Goal: Task Accomplishment & Management: Complete application form

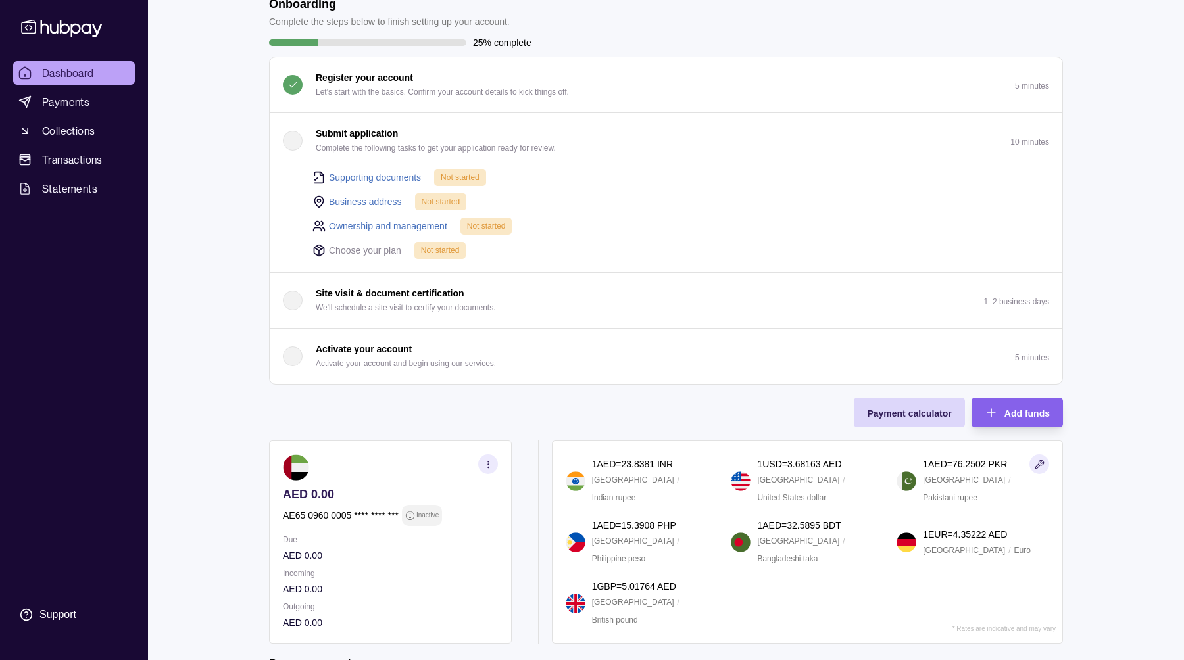
scroll to position [52, 0]
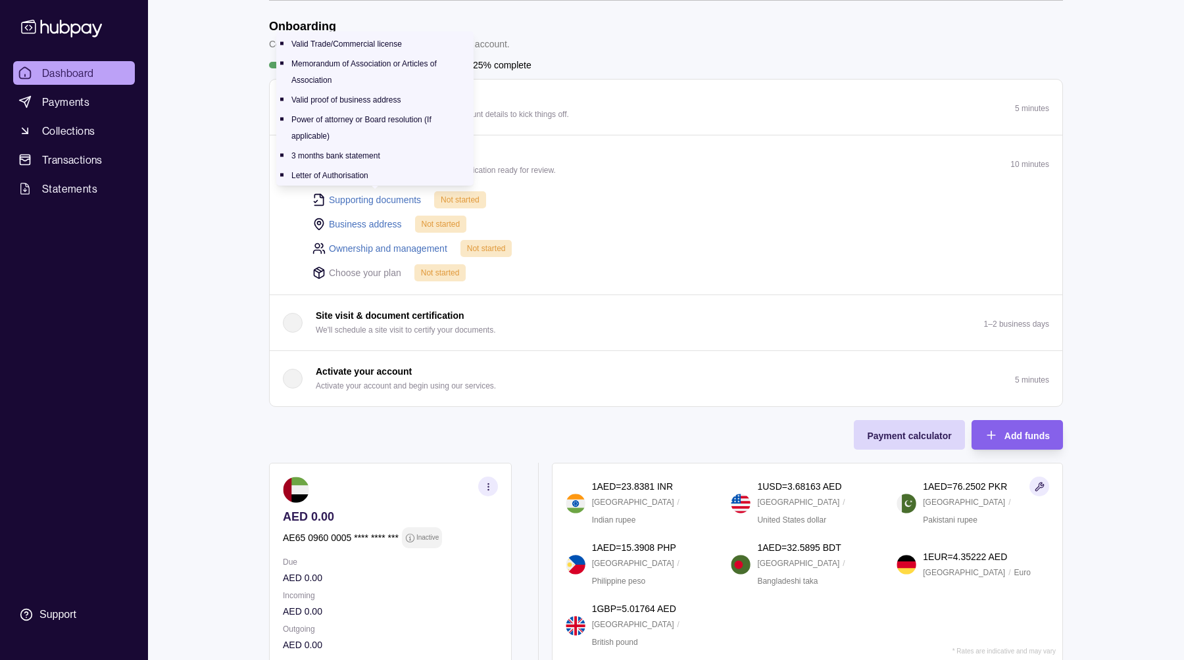
click at [374, 198] on link "Supporting documents" at bounding box center [375, 200] width 92 height 14
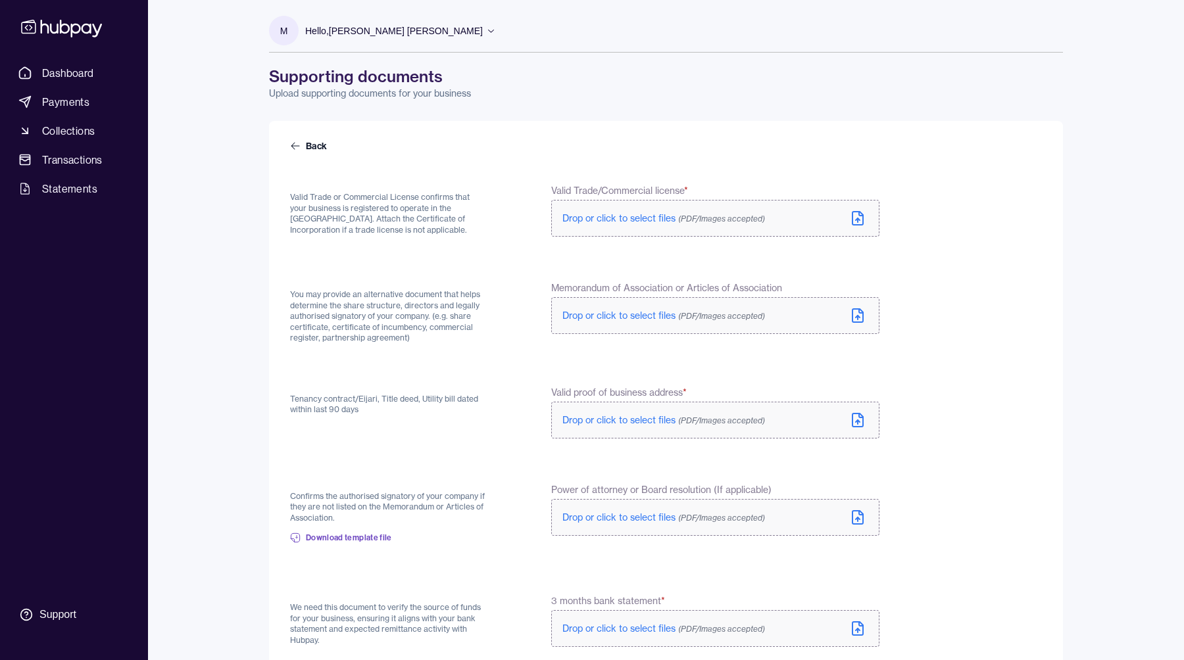
click at [667, 224] on p "Drop or click to select files (PDF/Images accepted)" at bounding box center [663, 218] width 203 height 13
drag, startPoint x: 371, startPoint y: 192, endPoint x: 422, endPoint y: 198, distance: 51.6
click at [422, 198] on p "Valid Trade or Commercial License confirms that your business is registered to …" at bounding box center [389, 213] width 198 height 43
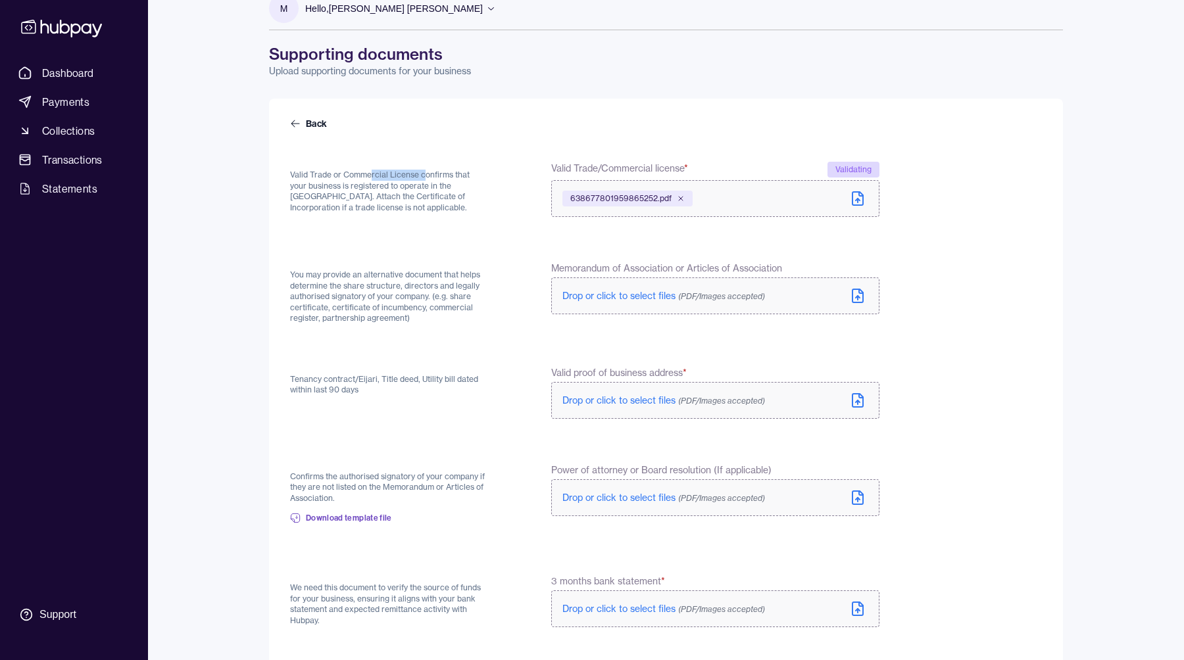
scroll to position [24, 0]
drag, startPoint x: 393, startPoint y: 276, endPoint x: 457, endPoint y: 286, distance: 64.6
click at [457, 286] on p "You may provide an alternative document that helps determine the share structur…" at bounding box center [389, 295] width 198 height 55
click at [634, 299] on span "Drop or click to select files (PDF/Images accepted)" at bounding box center [663, 295] width 203 height 12
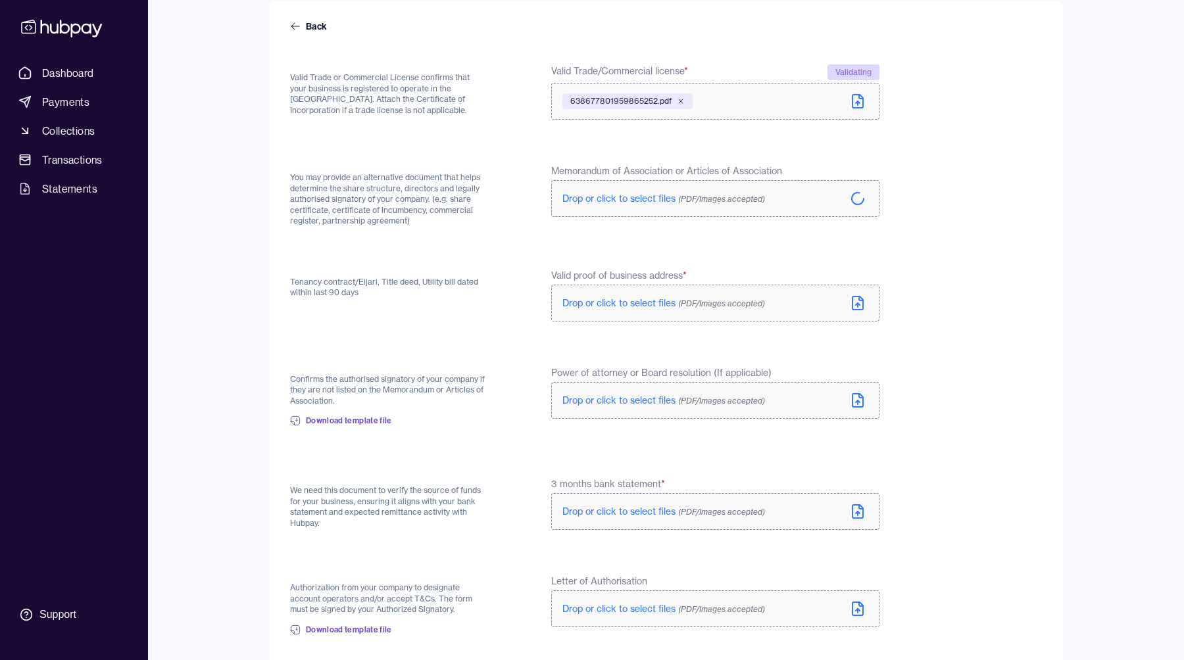
scroll to position [134, 0]
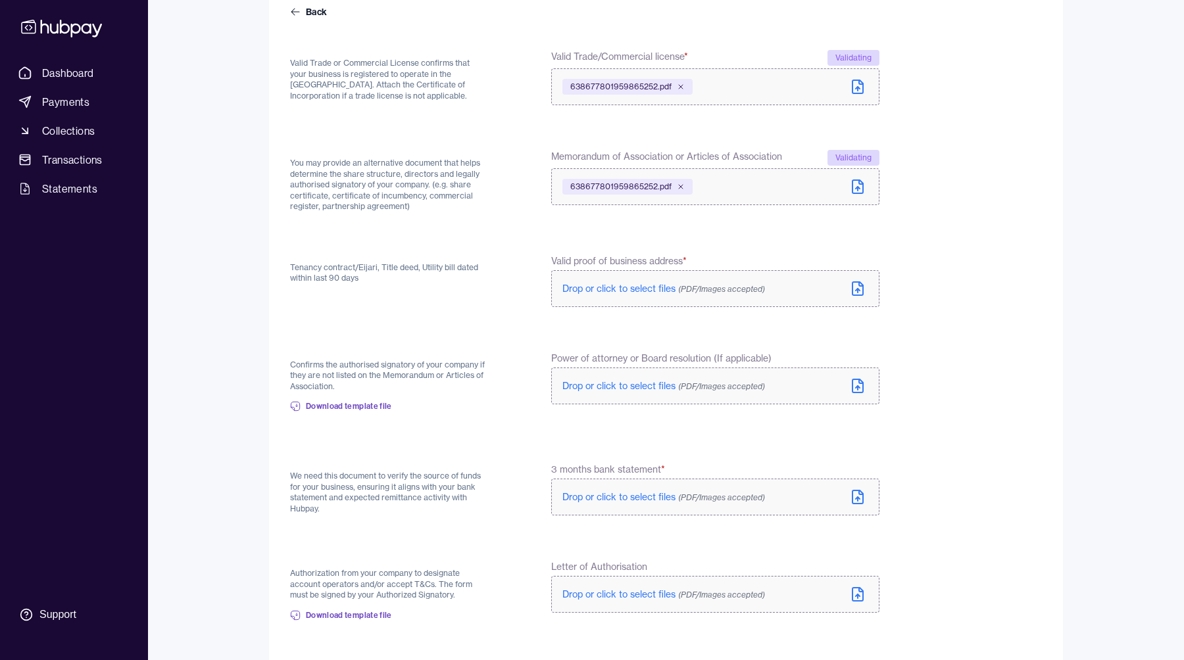
click at [623, 297] on label "Drop or click to select files (PDF/Images accepted)" at bounding box center [715, 288] width 328 height 37
drag, startPoint x: 412, startPoint y: 365, endPoint x: 453, endPoint y: 372, distance: 41.9
click at [453, 371] on p "Confirms the authorised signatory of your company if they are not listed on the…" at bounding box center [389, 378] width 198 height 33
drag, startPoint x: 371, startPoint y: 375, endPoint x: 419, endPoint y: 376, distance: 48.0
click at [414, 375] on p "Confirms the authorised signatory of your company if they are not listed on the…" at bounding box center [389, 378] width 198 height 33
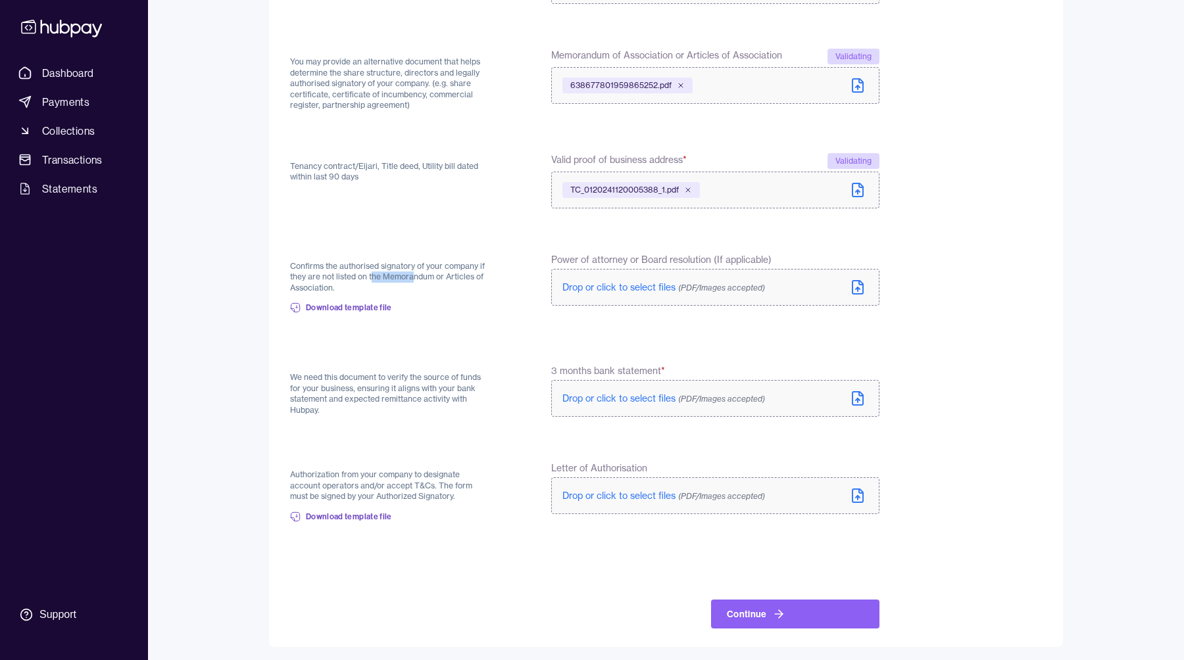
scroll to position [237, 0]
click at [602, 401] on span "Drop or click to select files (PDF/Images accepted)" at bounding box center [663, 397] width 203 height 12
drag, startPoint x: 314, startPoint y: 472, endPoint x: 414, endPoint y: 476, distance: 100.7
click at [414, 476] on p "Authorization from your company to designate account operators and/or accept T&…" at bounding box center [389, 486] width 198 height 33
drag, startPoint x: 325, startPoint y: 493, endPoint x: 423, endPoint y: 498, distance: 98.1
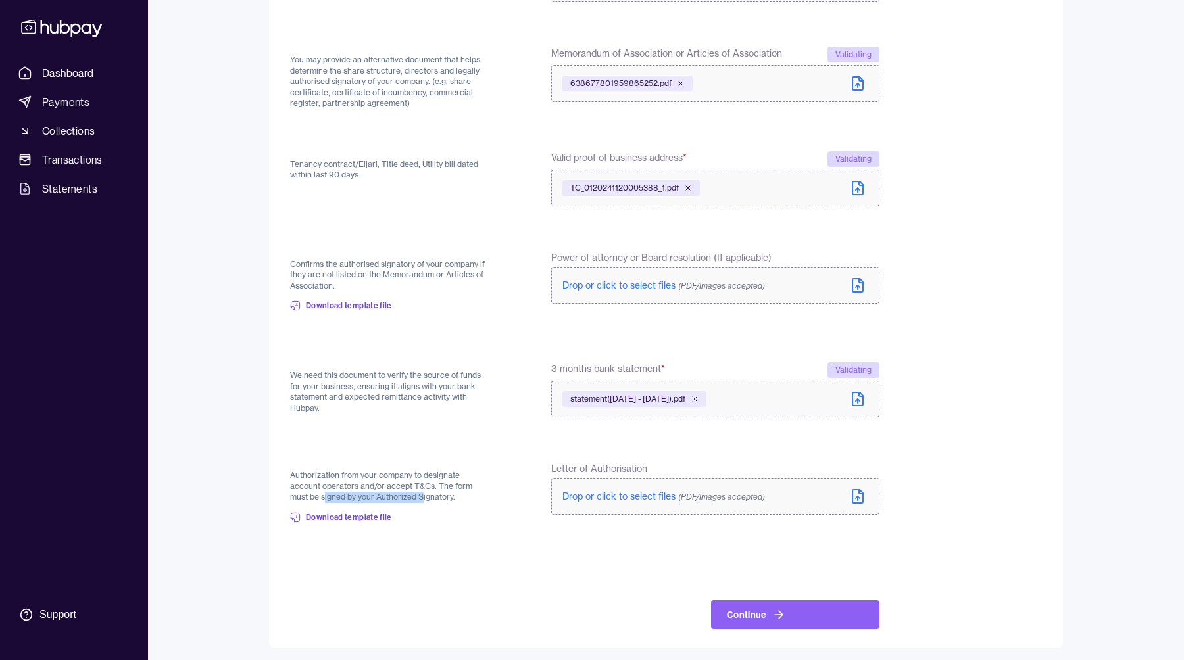
click at [423, 498] on p "Authorization from your company to designate account operators and/or accept T&…" at bounding box center [389, 486] width 198 height 33
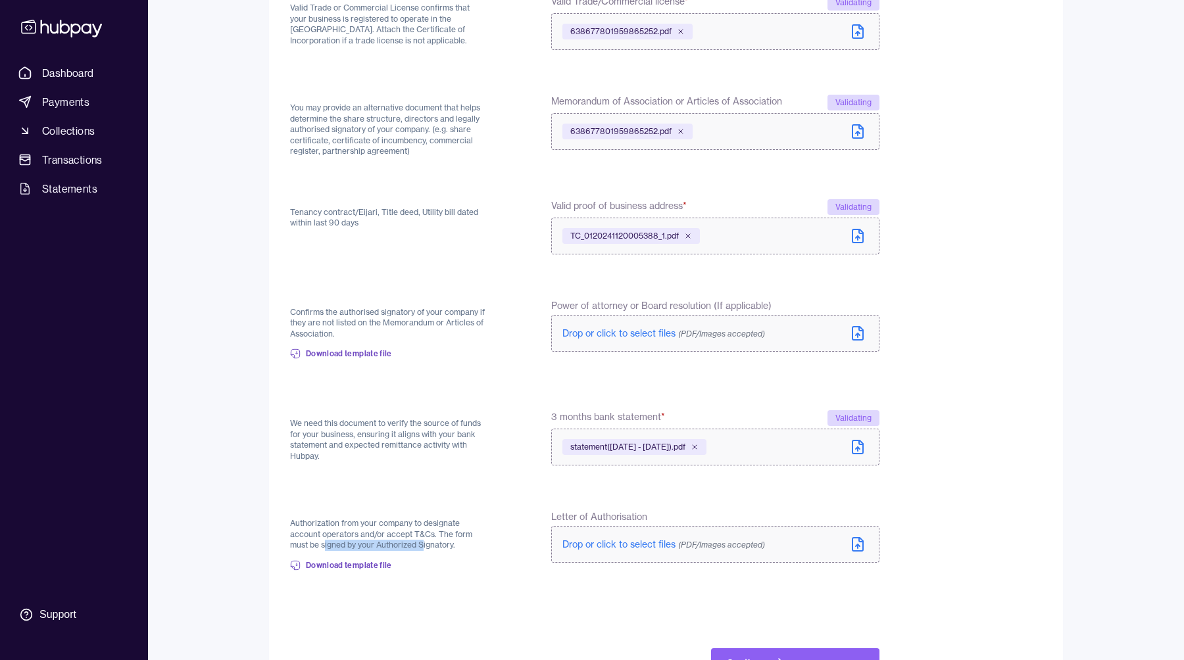
scroll to position [212, 0]
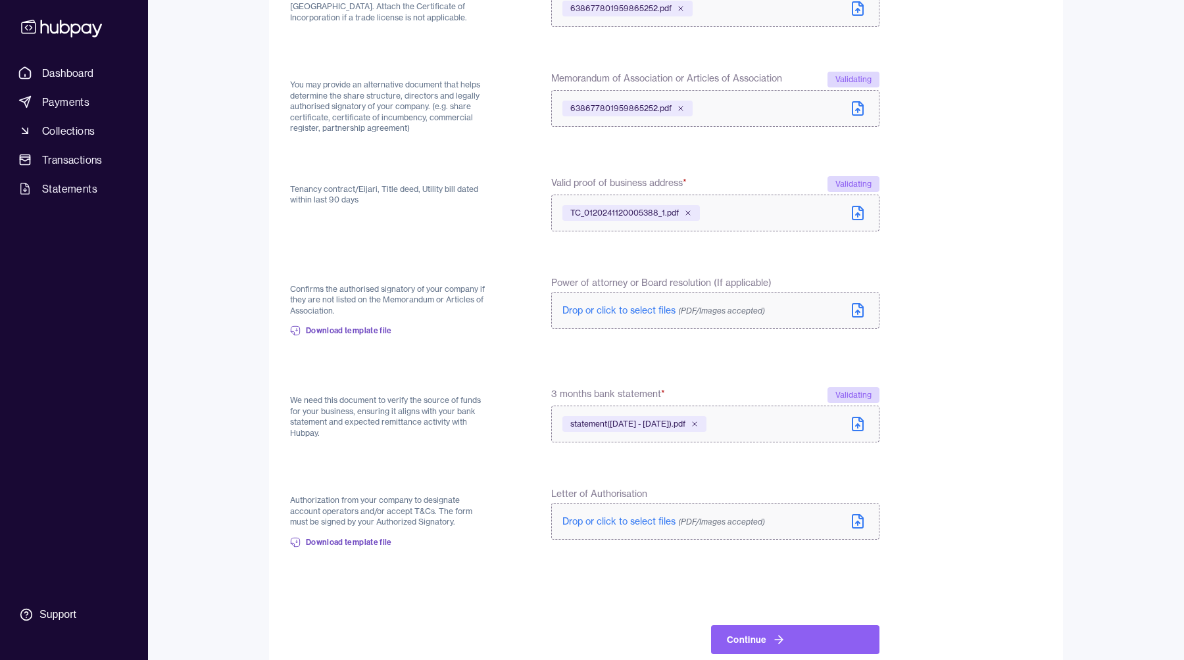
click at [786, 572] on form "Back Valid Trade or Commercial License confirms that your business is registere…" at bounding box center [666, 290] width 752 height 727
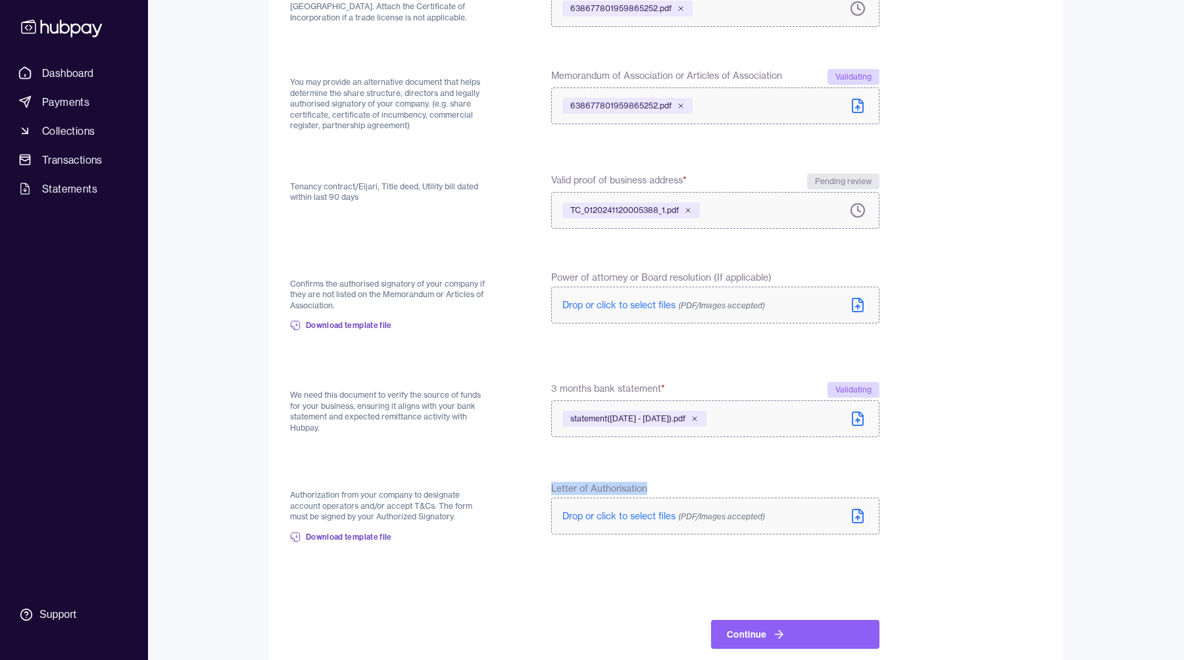
drag, startPoint x: 675, startPoint y: 493, endPoint x: 550, endPoint y: 485, distance: 125.1
click at [550, 485] on div "Authorization from your company to designate account operators and/or accept T&…" at bounding box center [584, 517] width 589 height 70
drag, startPoint x: 479, startPoint y: 522, endPoint x: 316, endPoint y: 502, distance: 163.6
click at [316, 502] on div "Authorization from your company to designate account operators and/or accept T&…" at bounding box center [389, 517] width 198 height 70
click at [404, 552] on form "Back Valid Trade or Commercial License confirms that your business is registere…" at bounding box center [666, 288] width 752 height 722
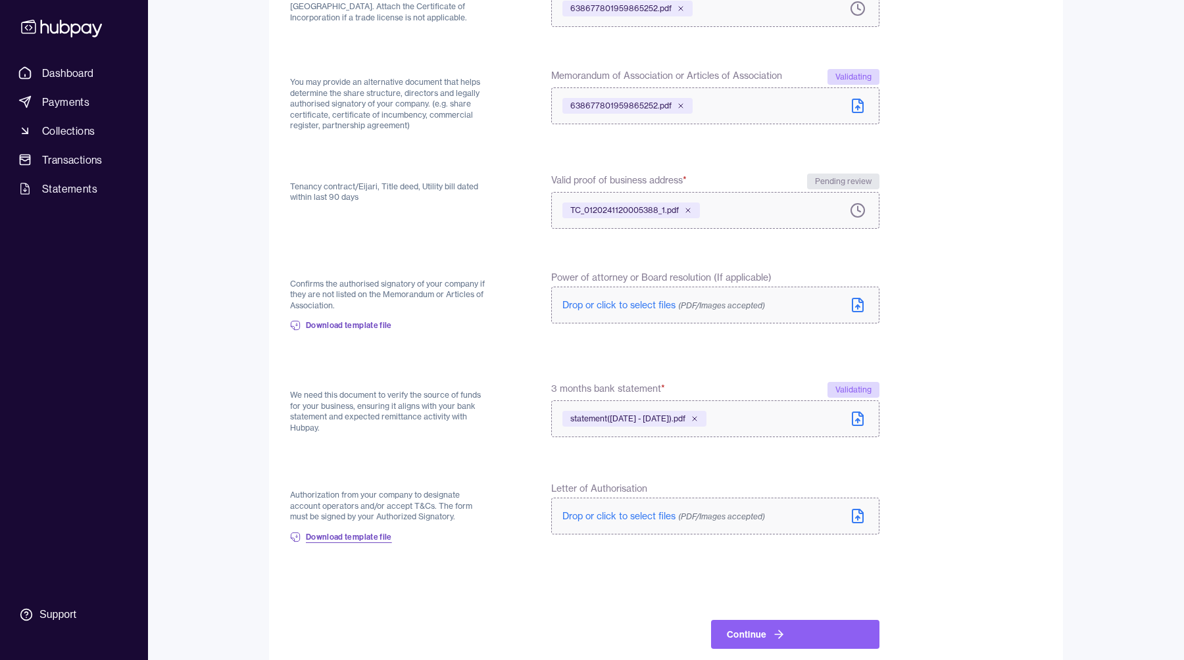
click at [354, 533] on span "Download template file" at bounding box center [349, 537] width 86 height 11
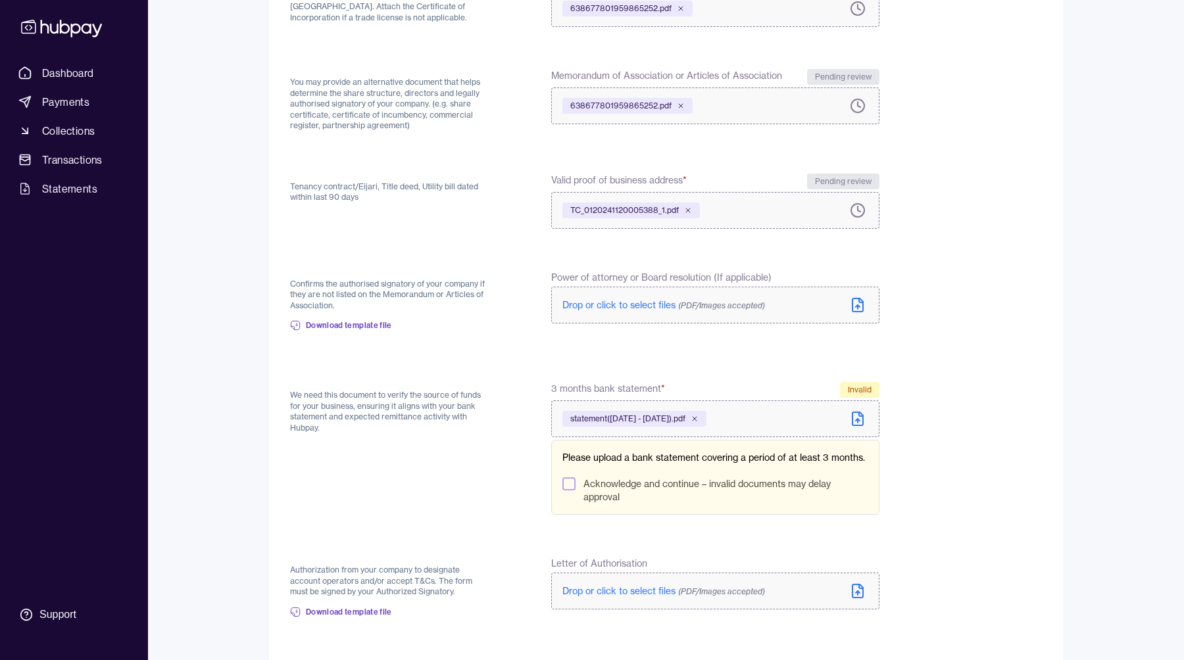
click at [569, 490] on button "Acknowledge and continue – invalid documents may delay approval" at bounding box center [568, 483] width 13 height 13
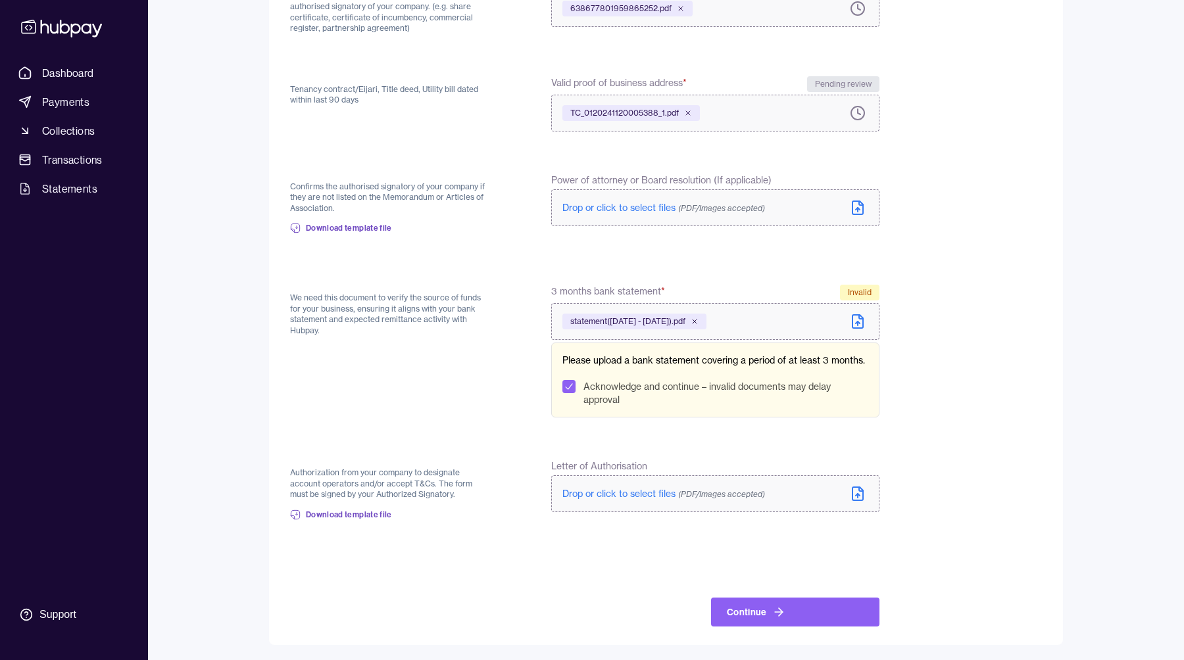
click at [615, 489] on span "Drop or click to select files (PDF/Images accepted)" at bounding box center [663, 494] width 203 height 12
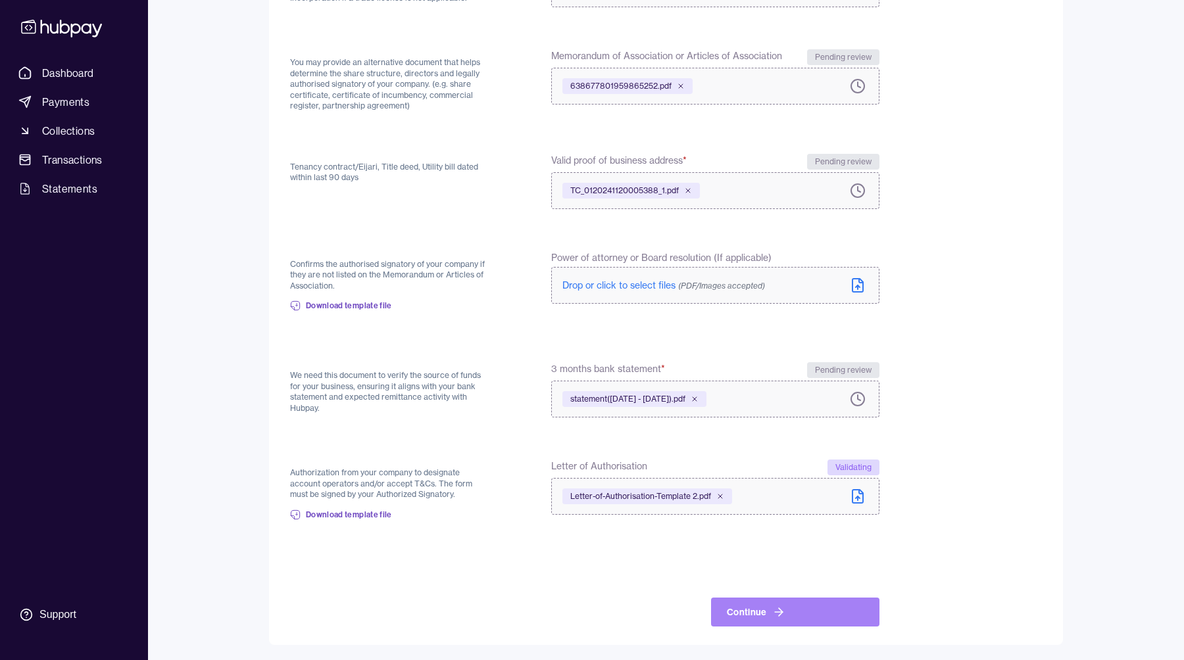
click at [789, 620] on button "Continue" at bounding box center [795, 612] width 168 height 29
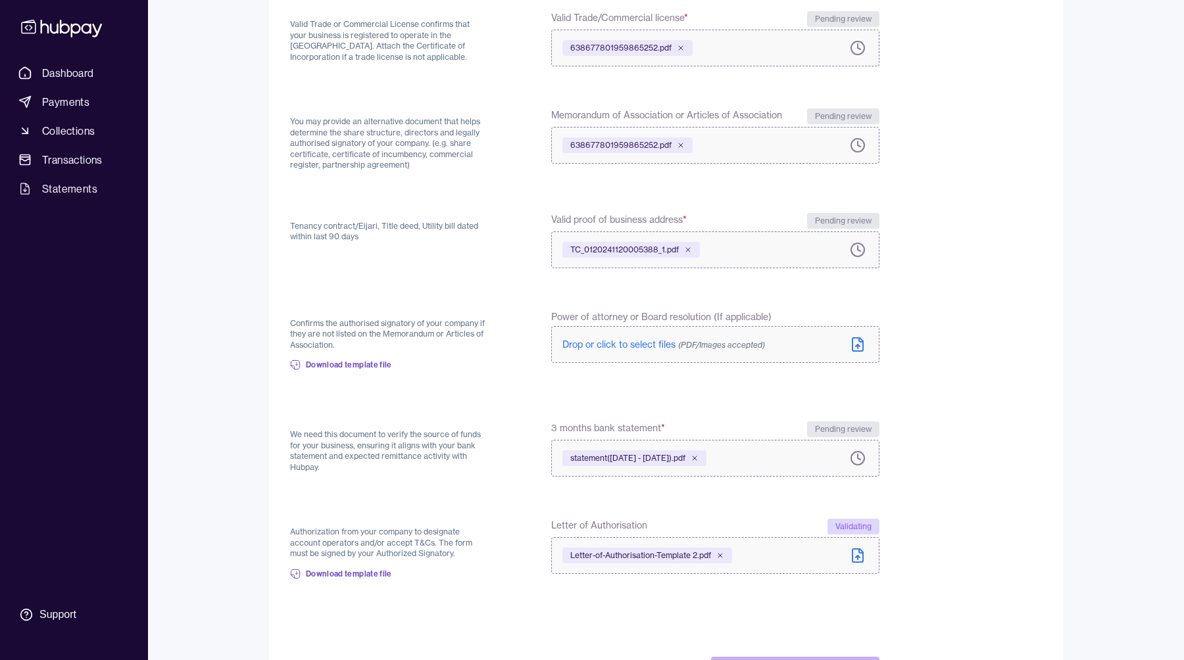
scroll to position [213, 0]
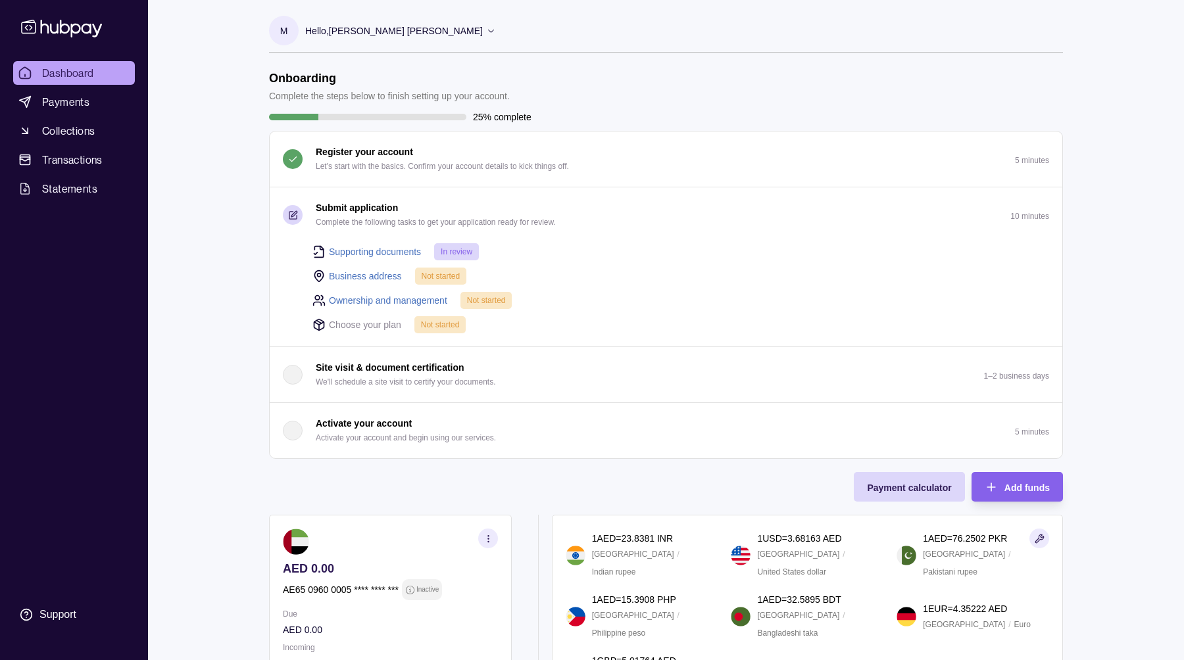
click at [436, 278] on span "Not started" at bounding box center [440, 276] width 39 height 9
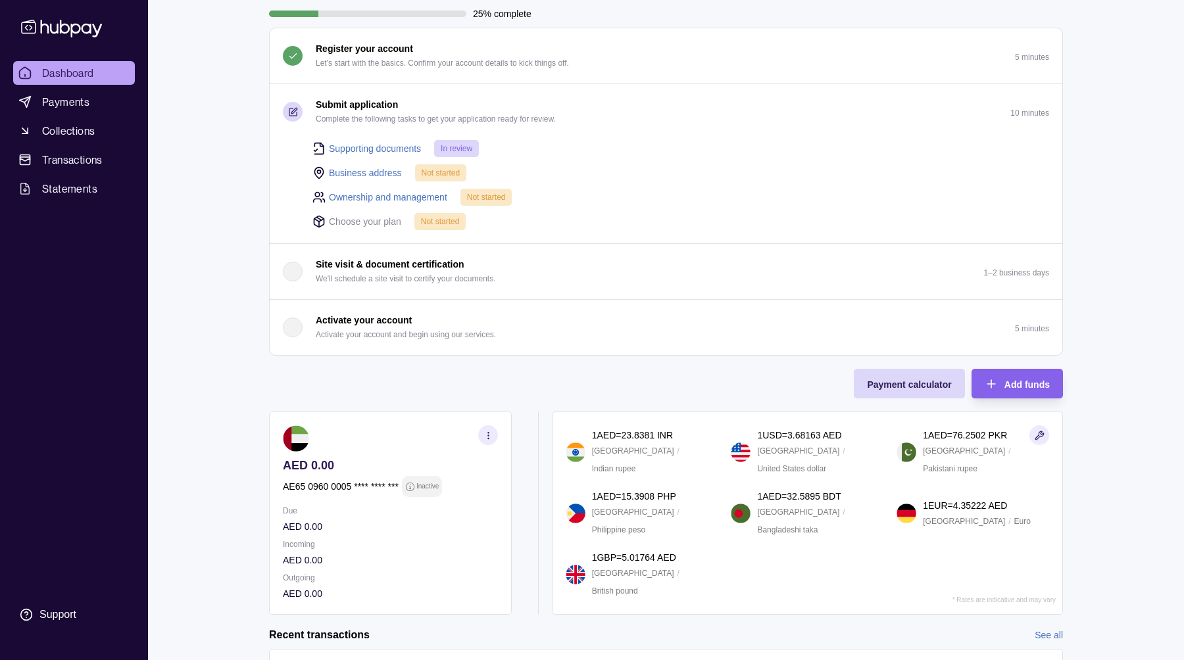
scroll to position [141, 0]
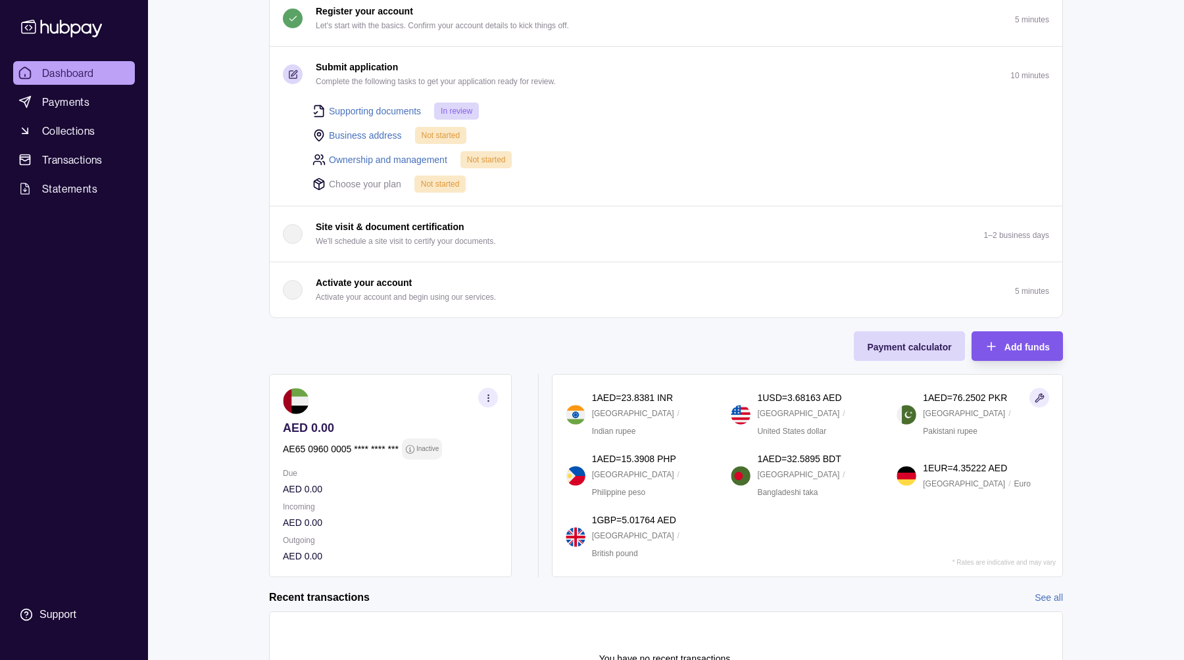
click at [994, 355] on div "Add funds" at bounding box center [1007, 346] width 85 height 30
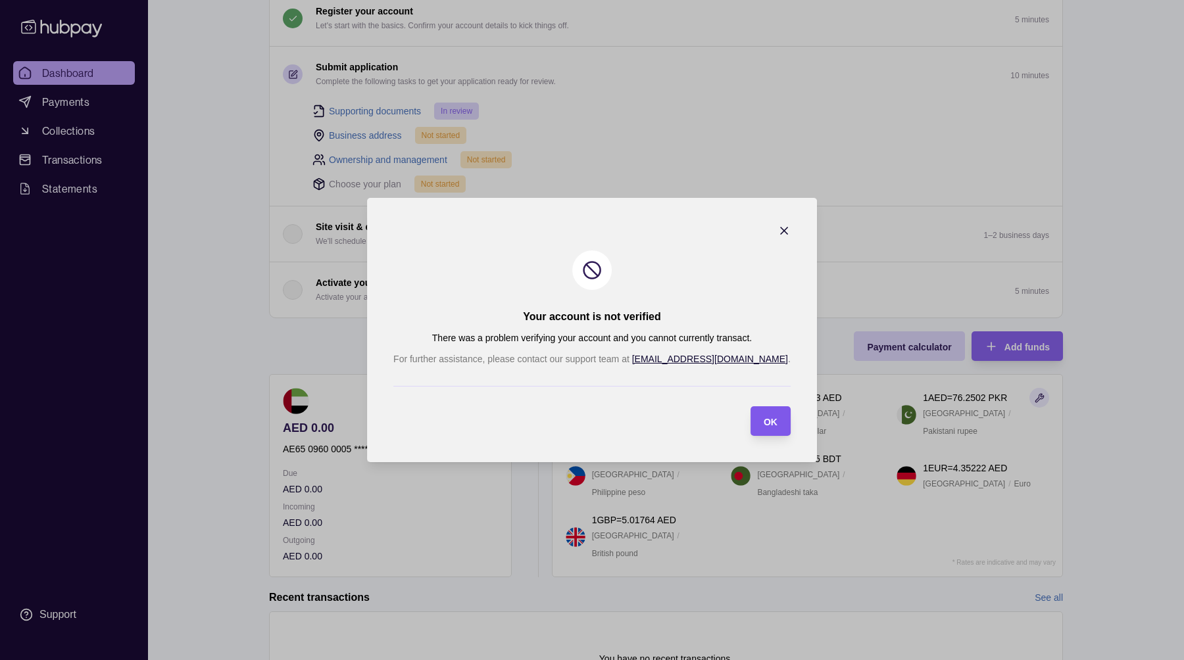
click at [763, 415] on div "OK" at bounding box center [770, 422] width 14 height 16
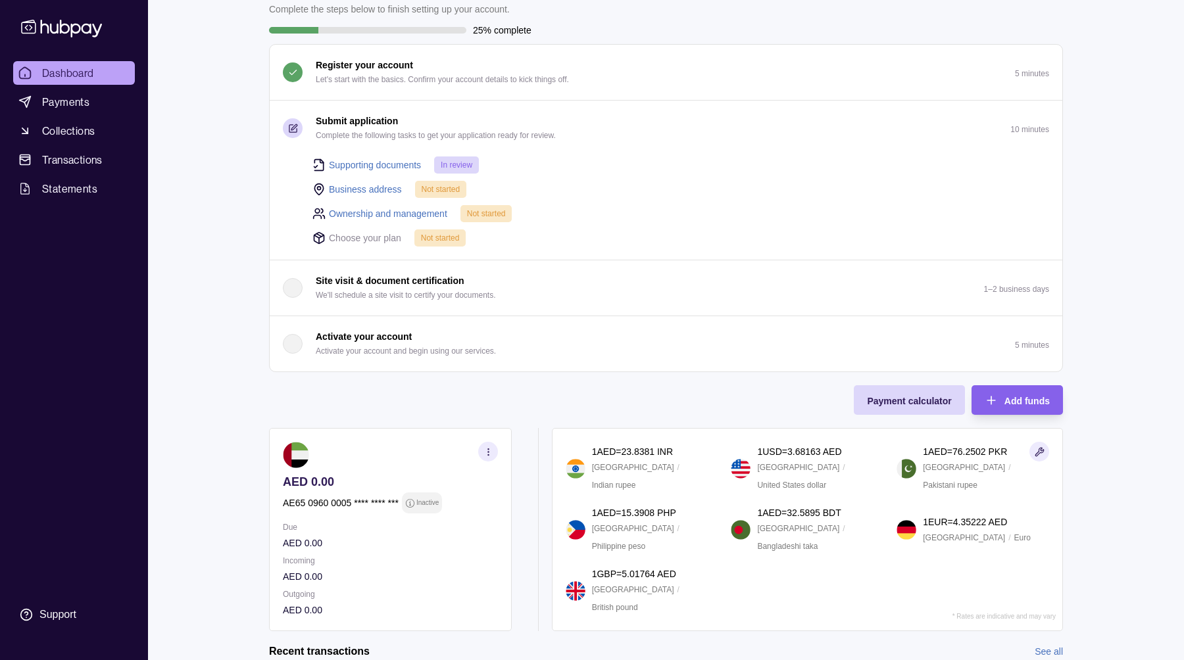
scroll to position [82, 0]
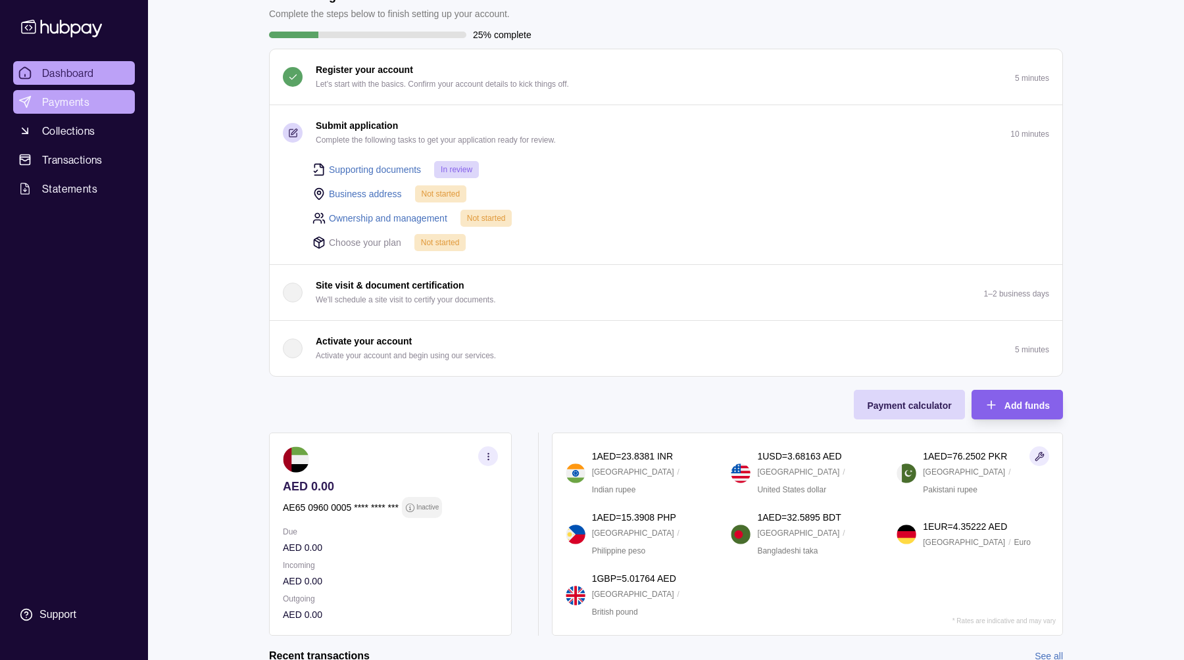
click at [87, 94] on span "Payments" at bounding box center [65, 102] width 47 height 16
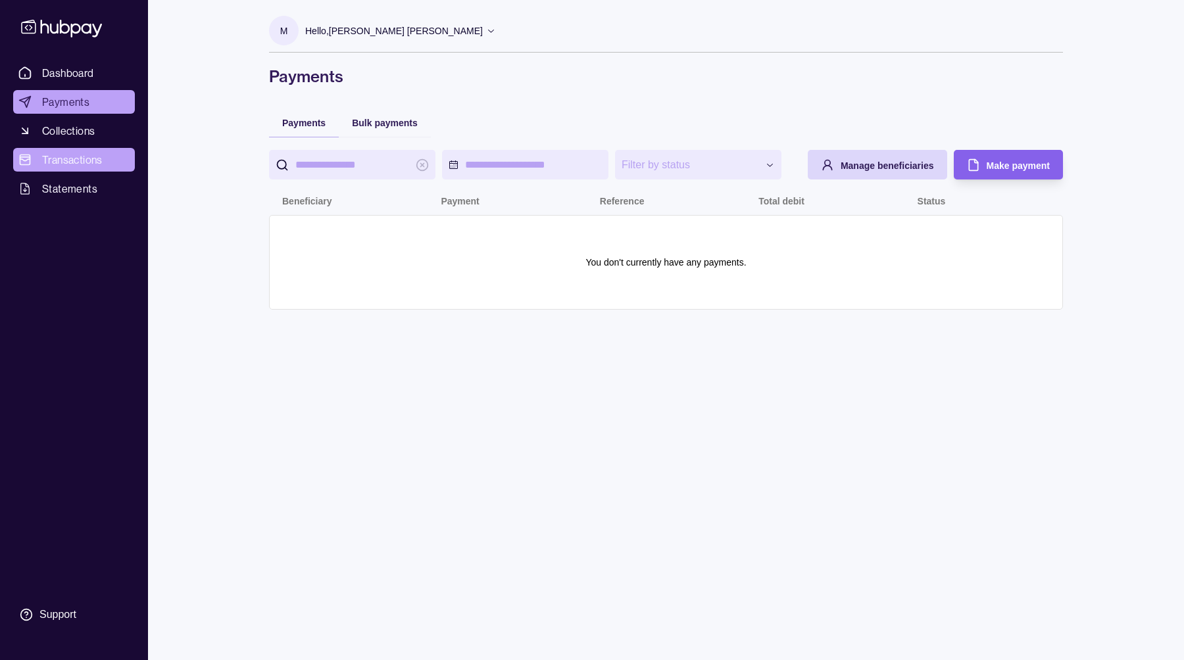
click at [77, 163] on span "Transactions" at bounding box center [72, 160] width 60 height 16
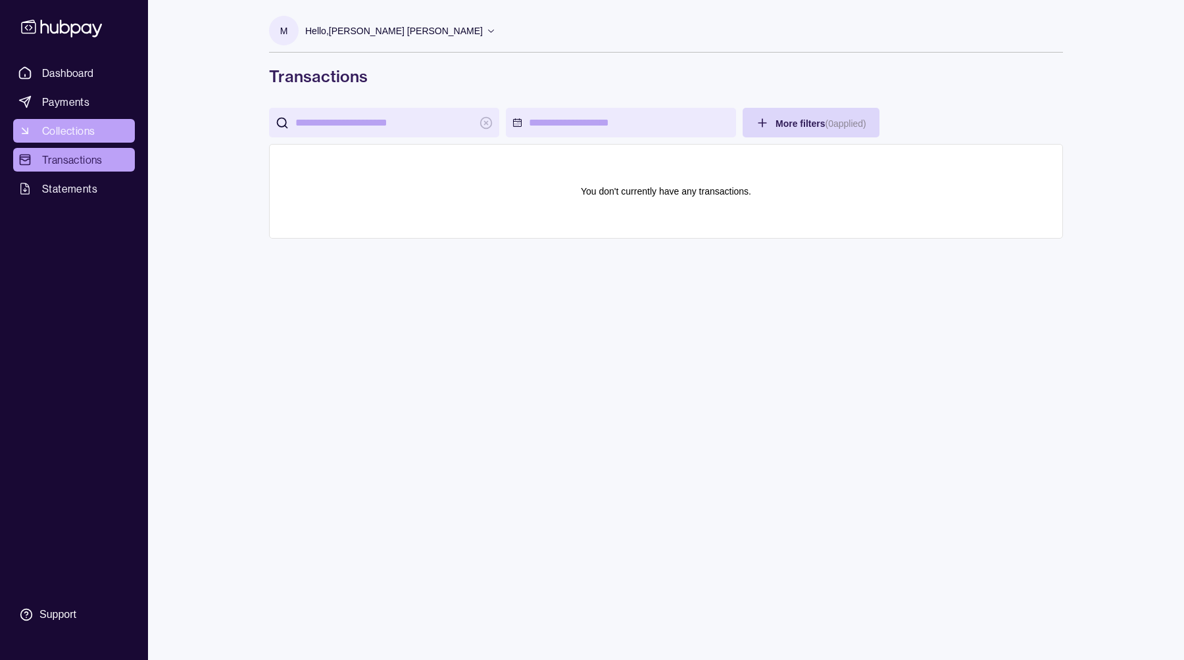
click at [81, 124] on span "Collections" at bounding box center [68, 131] width 53 height 16
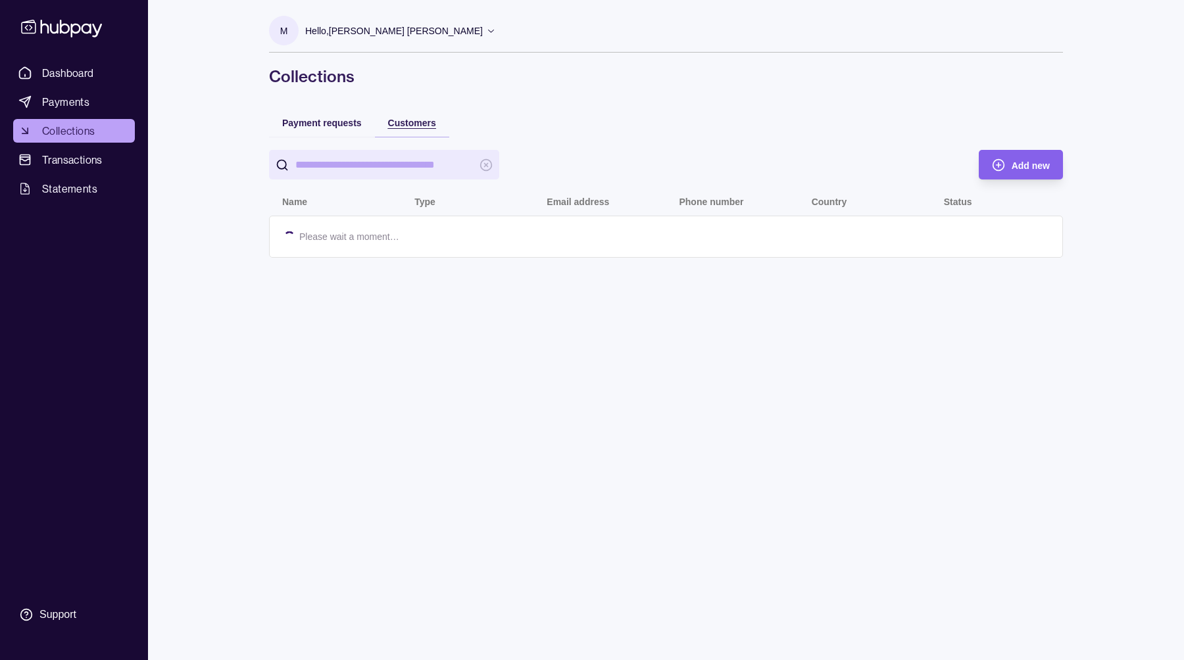
click at [398, 122] on span "Customers" at bounding box center [412, 123] width 48 height 11
click at [308, 124] on span "Payment requests" at bounding box center [322, 123] width 80 height 11
click at [1034, 170] on span "Add new" at bounding box center [1030, 165] width 38 height 11
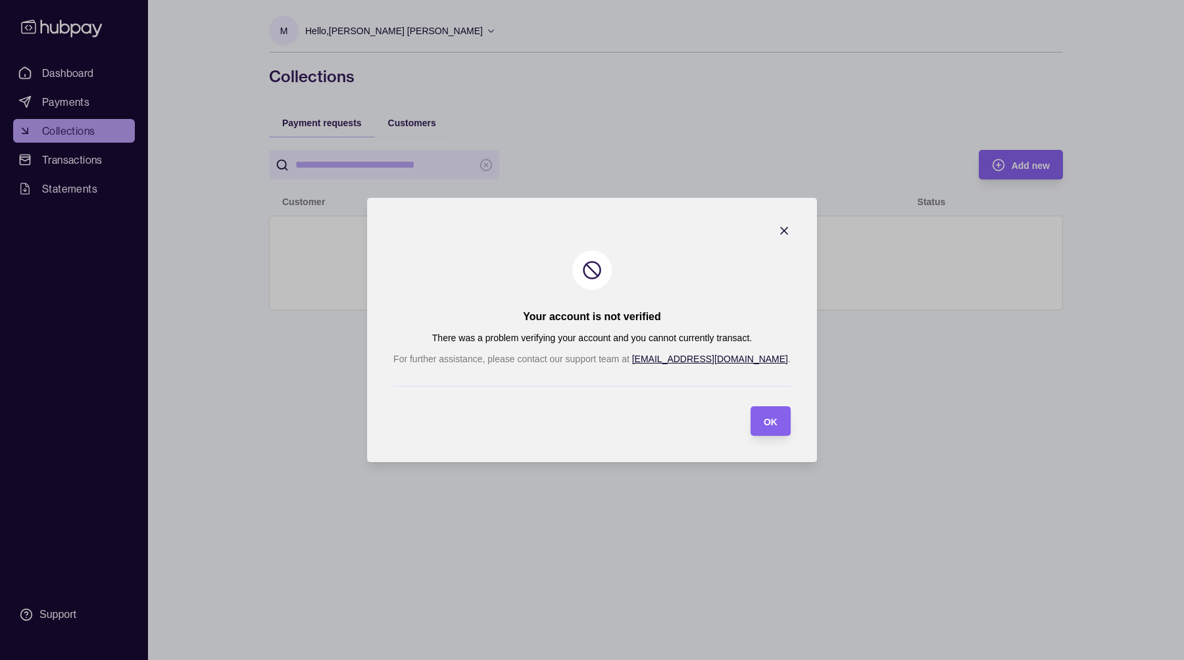
click at [781, 233] on icon "button" at bounding box center [784, 231] width 7 height 7
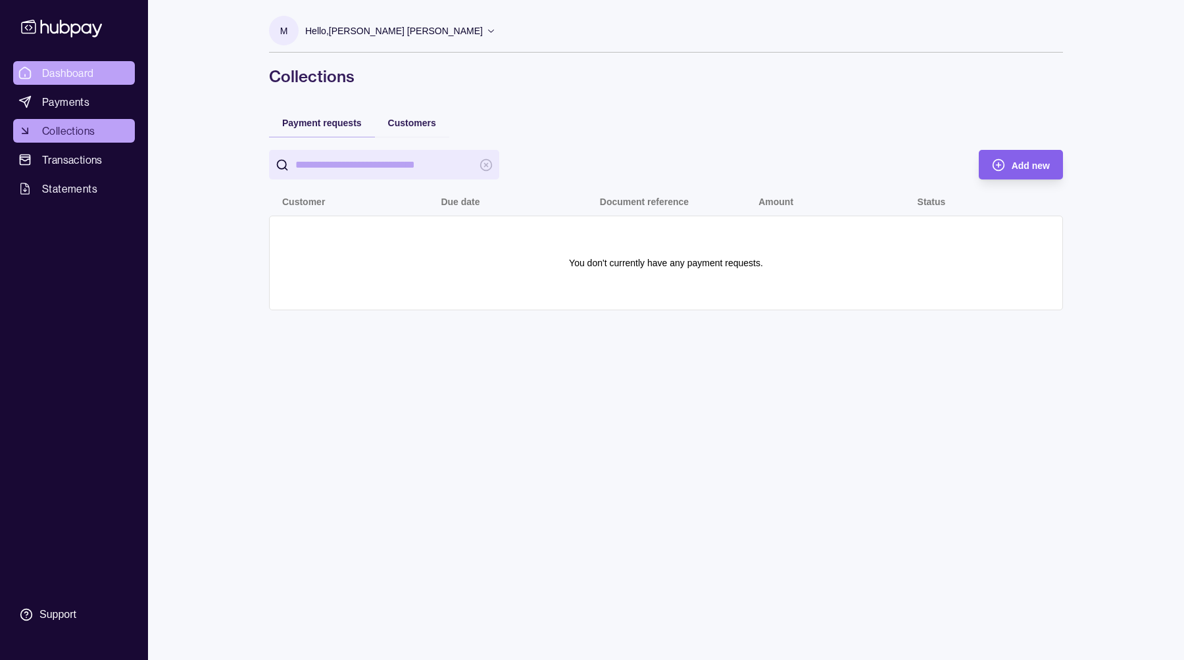
click at [62, 65] on span "Dashboard" at bounding box center [68, 73] width 52 height 16
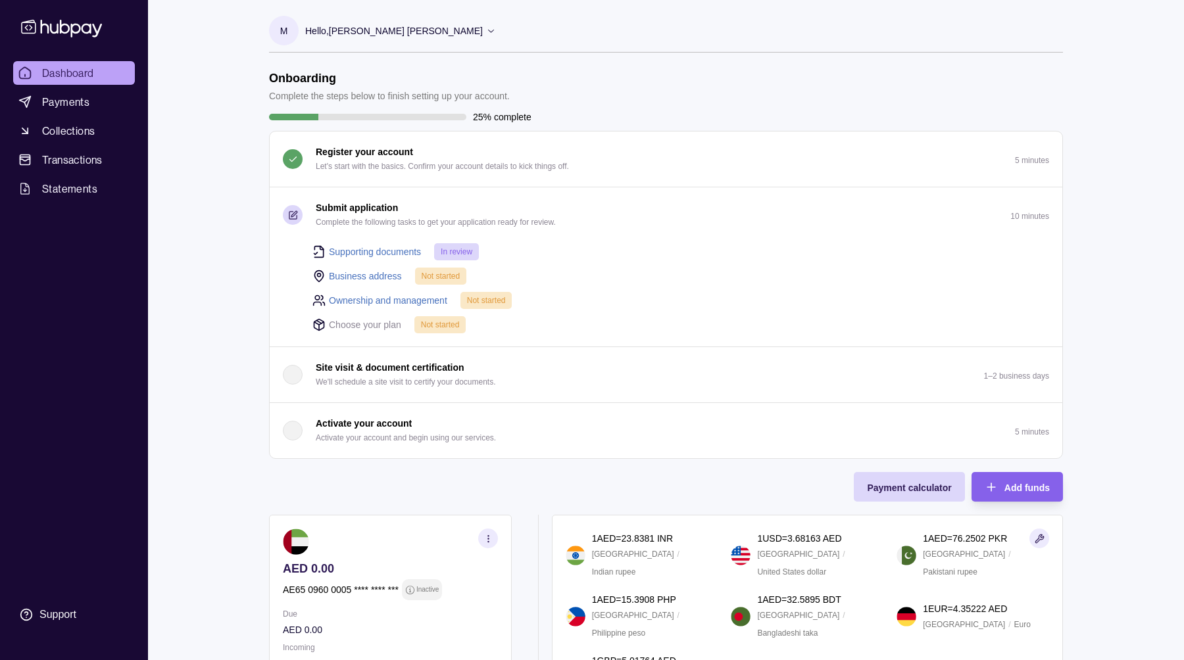
click at [354, 279] on link "Business address" at bounding box center [365, 276] width 73 height 14
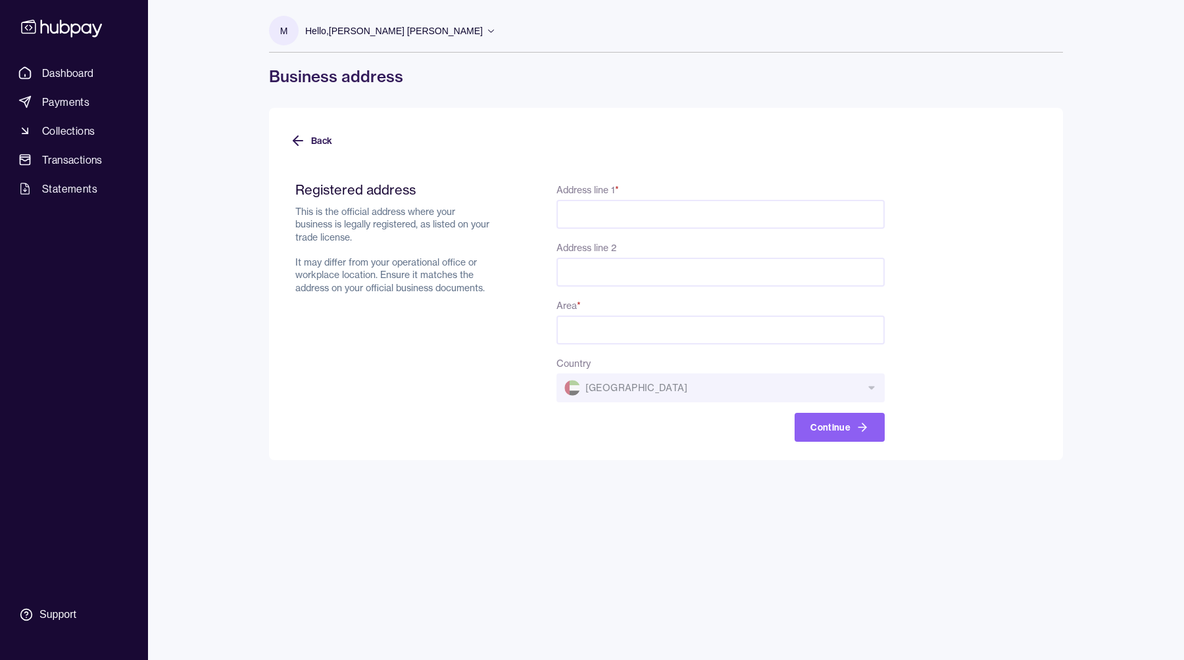
click at [596, 220] on input "Address line 1 *" at bounding box center [720, 214] width 328 height 29
paste input "**********"
drag, startPoint x: 731, startPoint y: 214, endPoint x: 885, endPoint y: 218, distance: 153.9
click at [885, 218] on form "**********" at bounding box center [666, 304] width 752 height 276
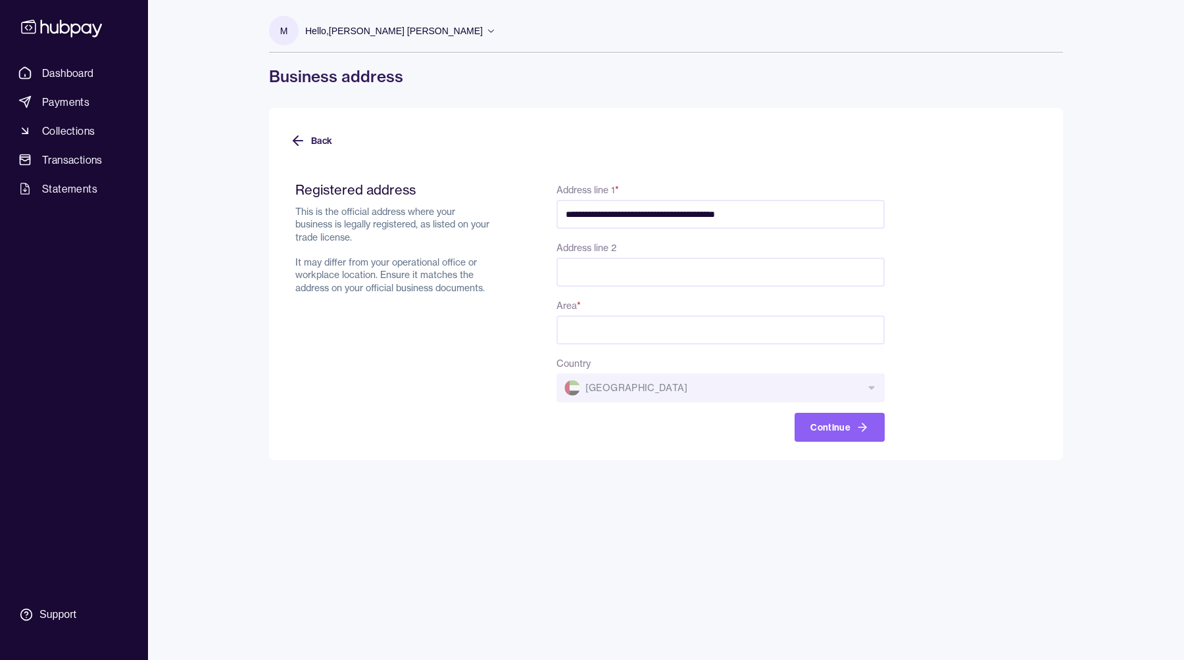
scroll to position [0, 0]
type input "**********"
click at [650, 339] on input "Area *" at bounding box center [720, 330] width 328 height 29
paste input "**********"
type input "**********"
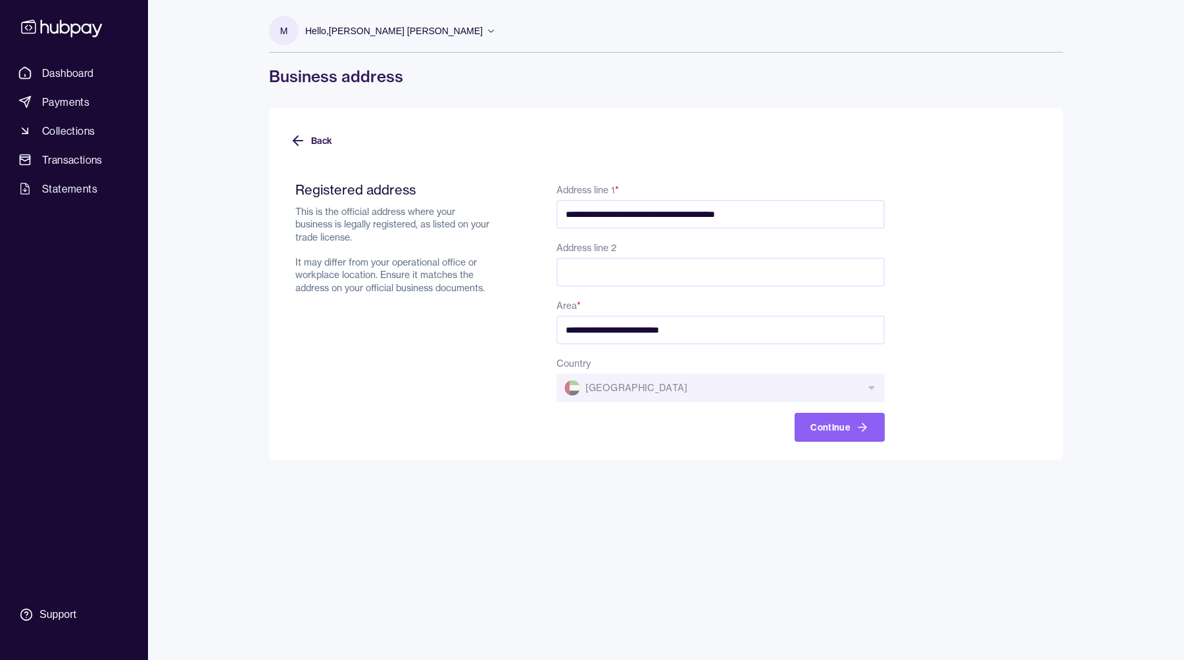
click at [988, 390] on form "**********" at bounding box center [666, 304] width 752 height 276
click at [860, 425] on icon "button" at bounding box center [861, 427] width 13 height 13
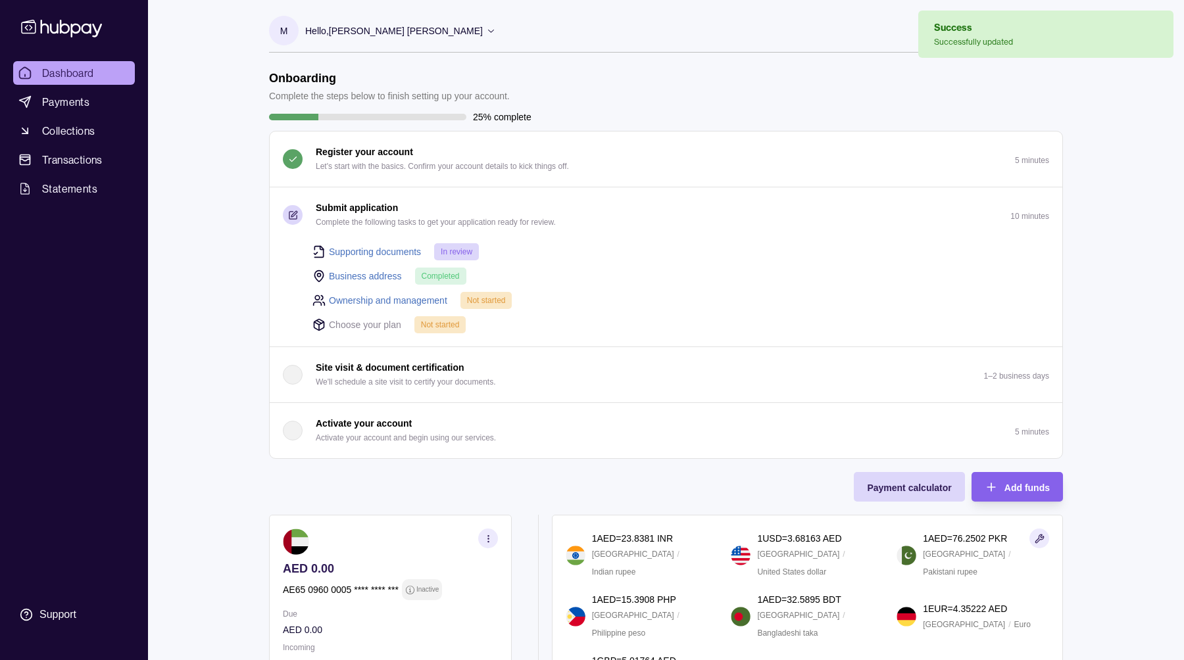
click at [424, 302] on link "Ownership and management" at bounding box center [388, 300] width 118 height 14
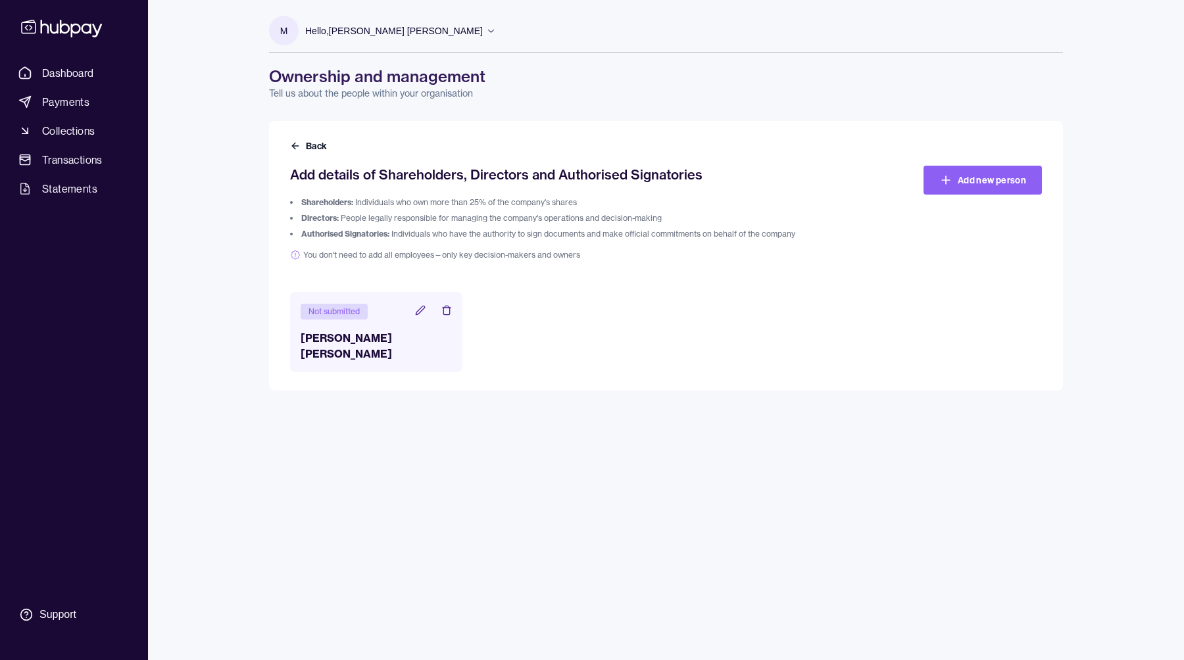
click at [416, 310] on icon at bounding box center [420, 310] width 11 height 11
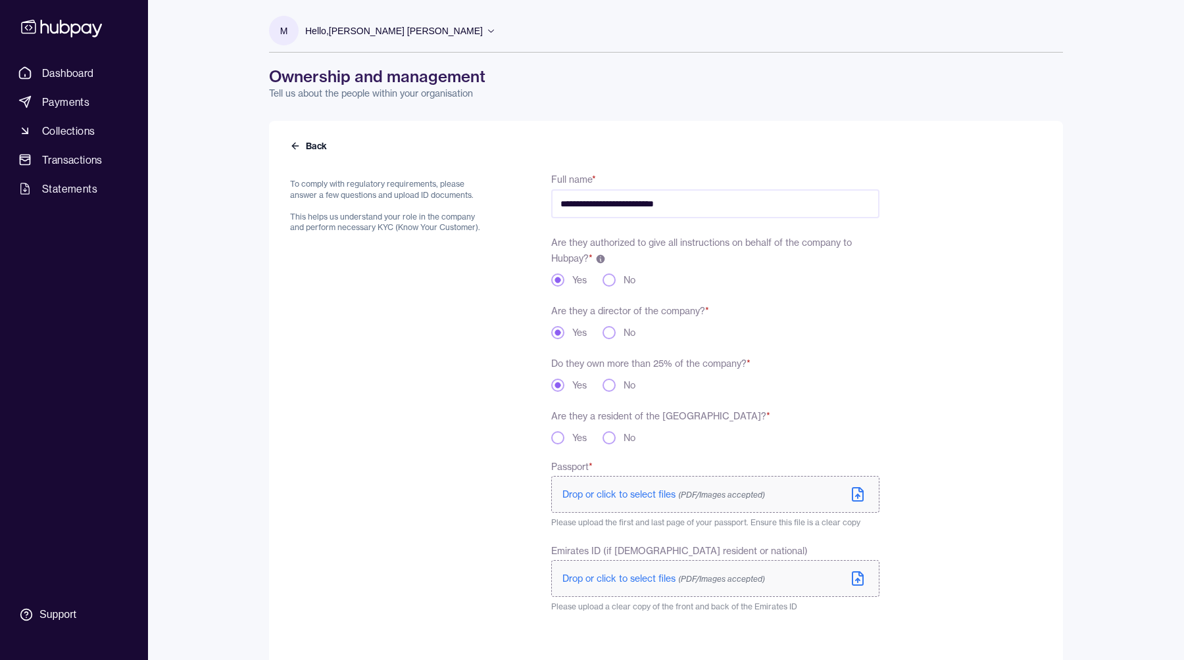
scroll to position [60, 0]
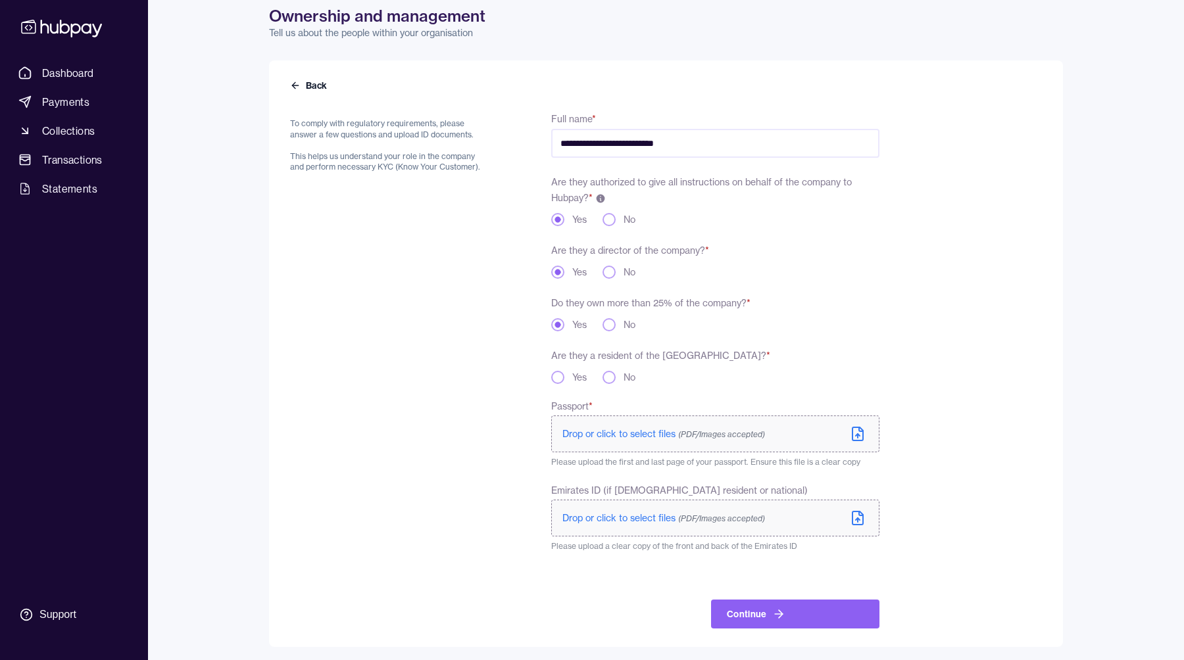
click at [608, 437] on span "Drop or click to select files (PDF/Images accepted)" at bounding box center [663, 434] width 203 height 12
click at [597, 517] on span "Drop or click to select files (PDF/Images accepted)" at bounding box center [663, 518] width 203 height 12
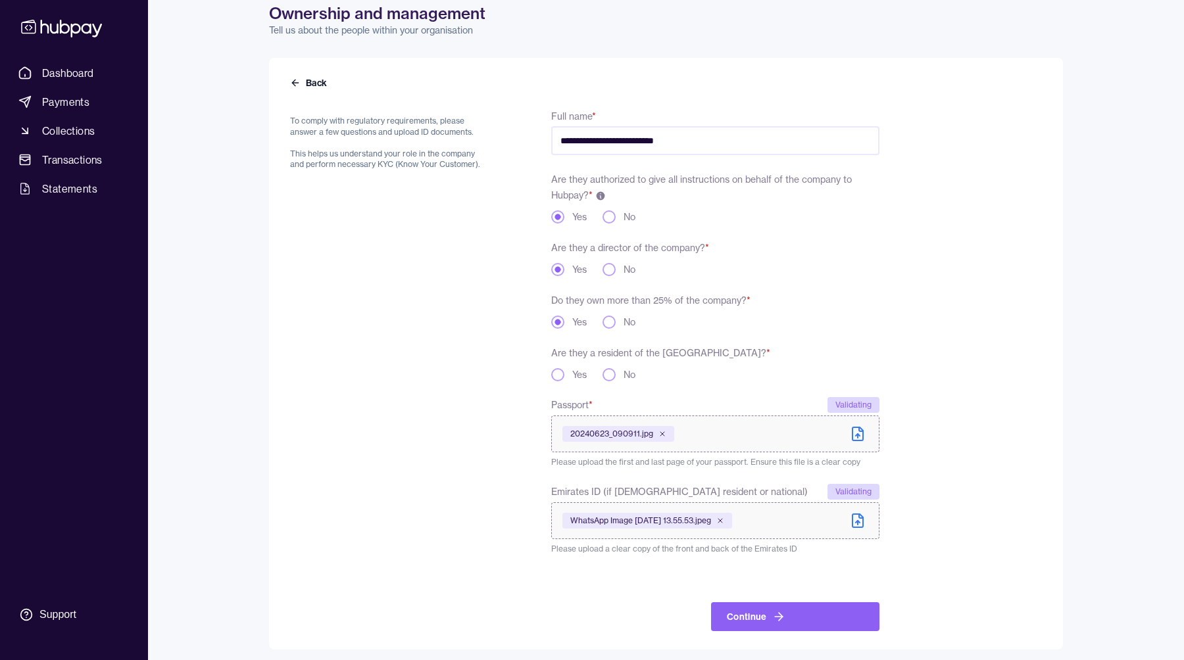
click at [560, 375] on button "Yes" at bounding box center [557, 374] width 13 height 13
click at [784, 610] on button "Continue" at bounding box center [795, 616] width 168 height 29
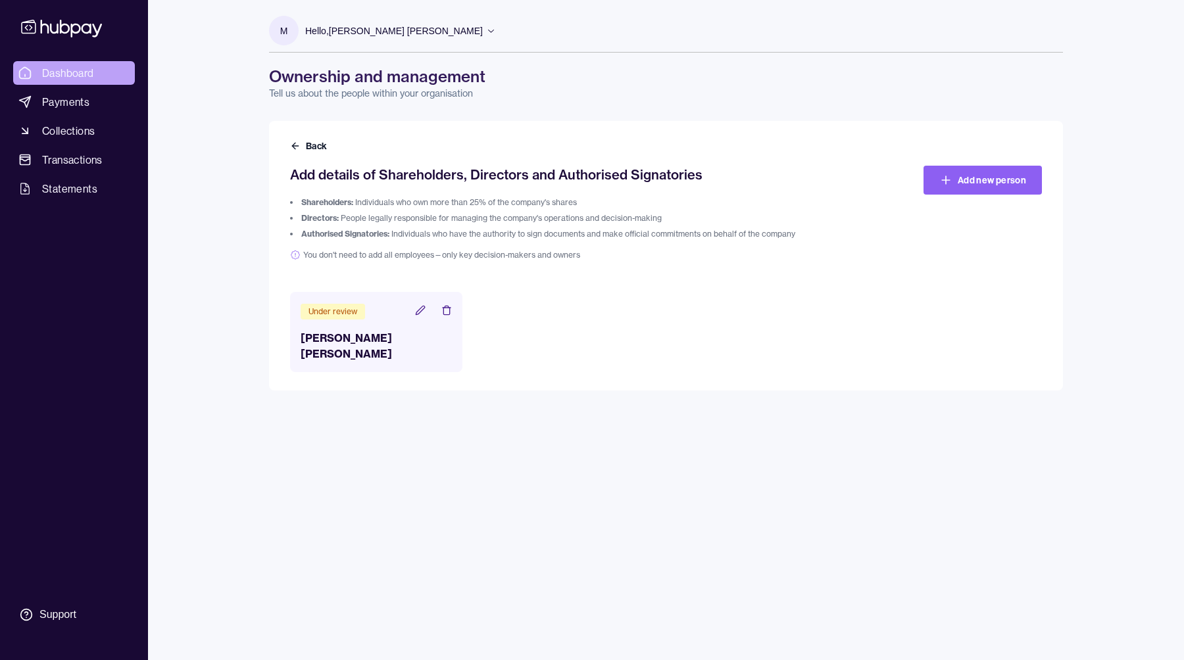
click at [66, 78] on span "Dashboard" at bounding box center [68, 73] width 52 height 16
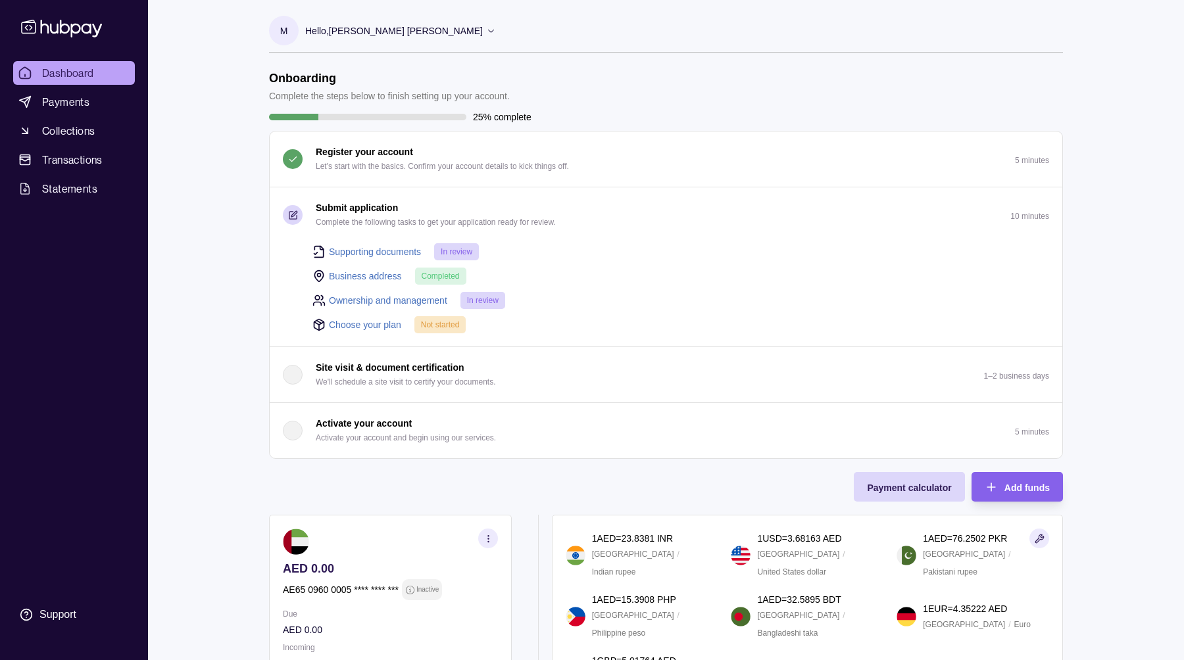
click at [385, 323] on link "Choose your plan" at bounding box center [365, 325] width 72 height 14
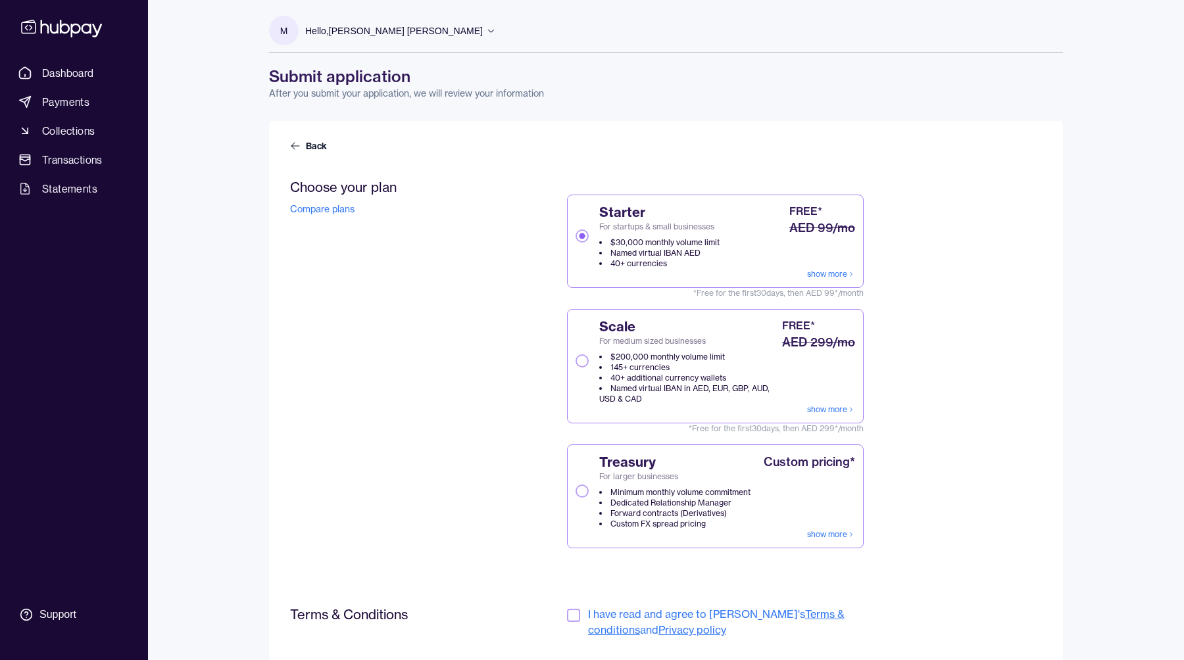
scroll to position [109, 0]
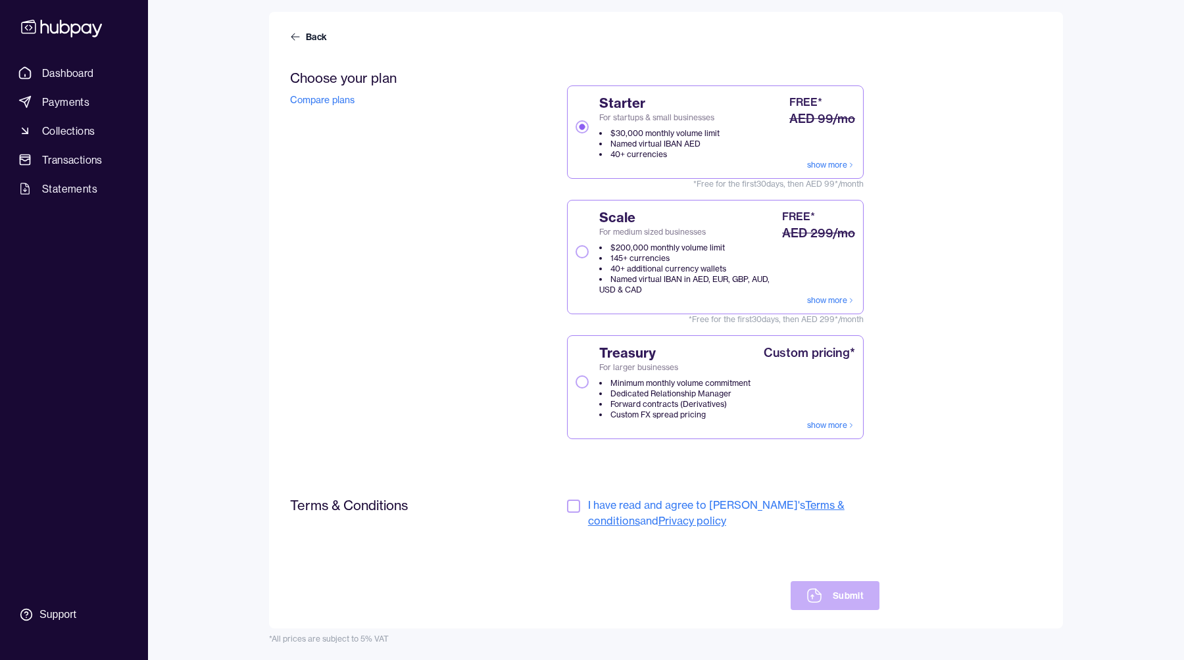
click at [816, 162] on link "show more" at bounding box center [831, 165] width 48 height 11
click at [573, 510] on button "button" at bounding box center [573, 506] width 13 height 13
click at [825, 166] on link "show more" at bounding box center [831, 165] width 48 height 11
drag, startPoint x: 834, startPoint y: 606, endPoint x: 722, endPoint y: 606, distance: 112.4
click at [722, 606] on div "I have read and agree to Hubpay's Terms & conditions and Privacy policy Submit" at bounding box center [723, 553] width 312 height 113
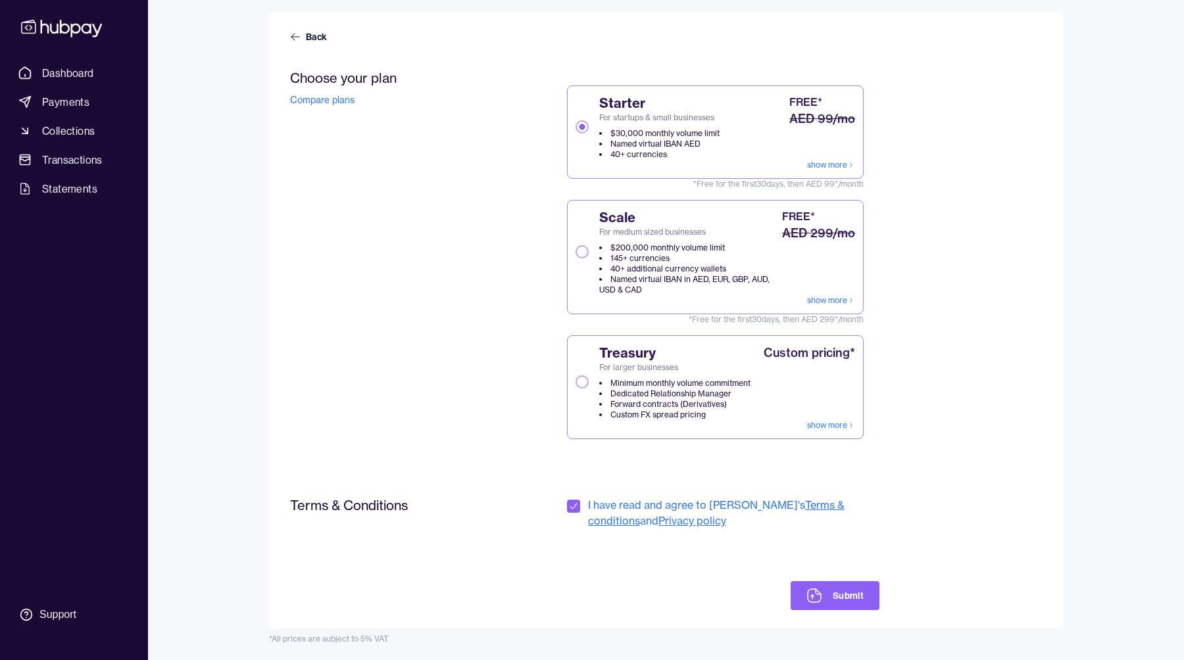
click at [630, 233] on span "For medium sized businesses" at bounding box center [689, 232] width 180 height 11
click at [589, 245] on button "Scale For medium sized businesses $200,000 monthly volume limit 145+ currencies…" at bounding box center [581, 251] width 13 height 13
click at [821, 601] on icon at bounding box center [814, 596] width 16 height 16
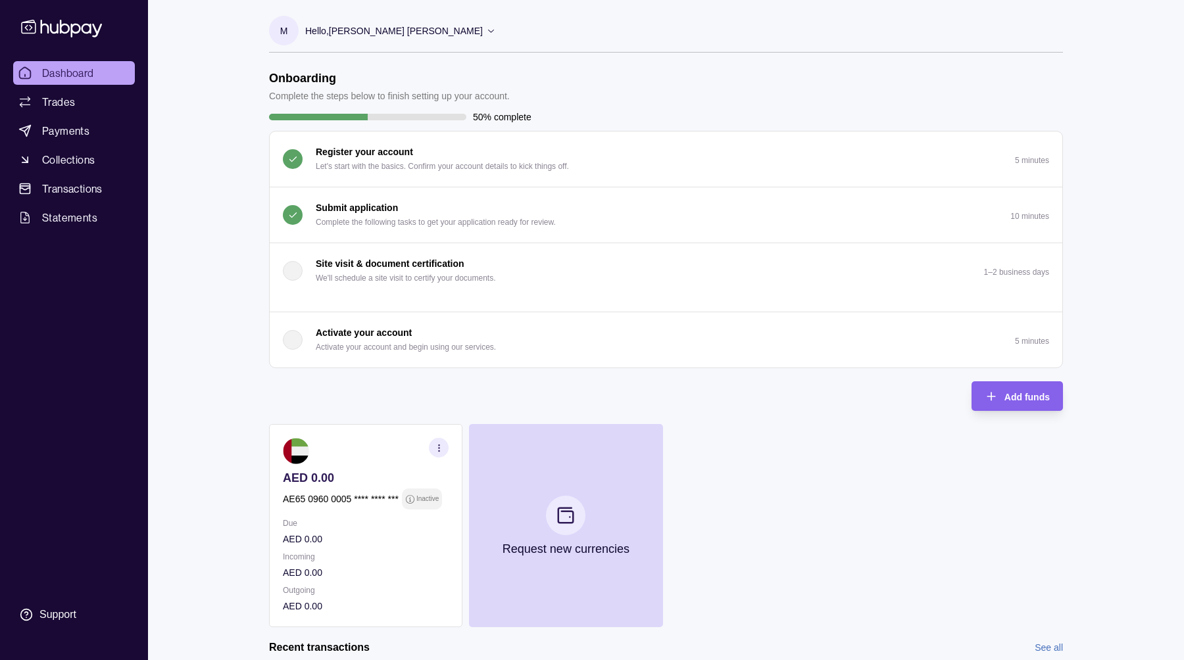
click at [325, 215] on p "Complete the following tasks to get your application ready for review." at bounding box center [436, 222] width 240 height 14
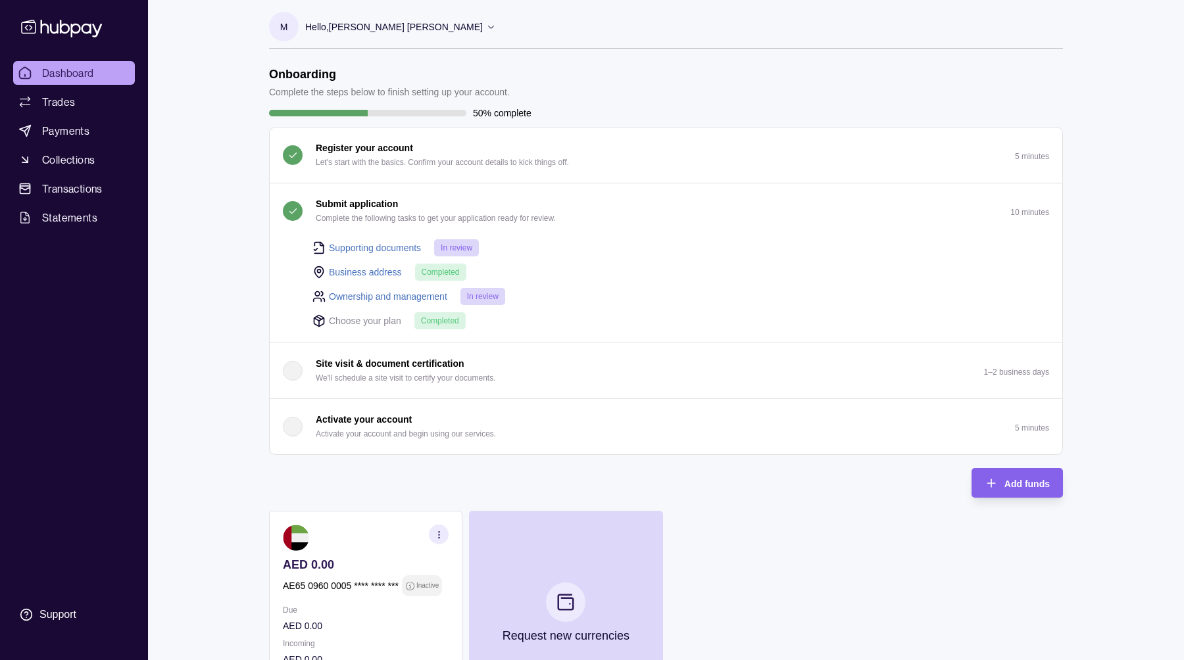
scroll to position [229, 0]
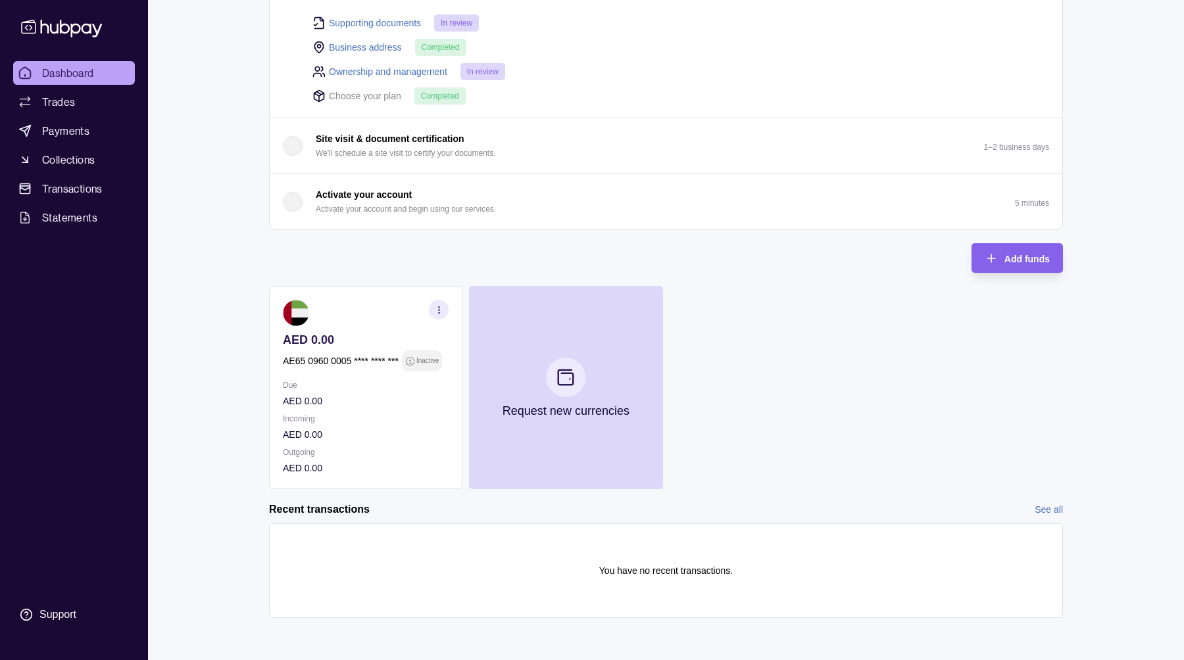
click at [581, 427] on button "Request new currencies" at bounding box center [565, 387] width 193 height 203
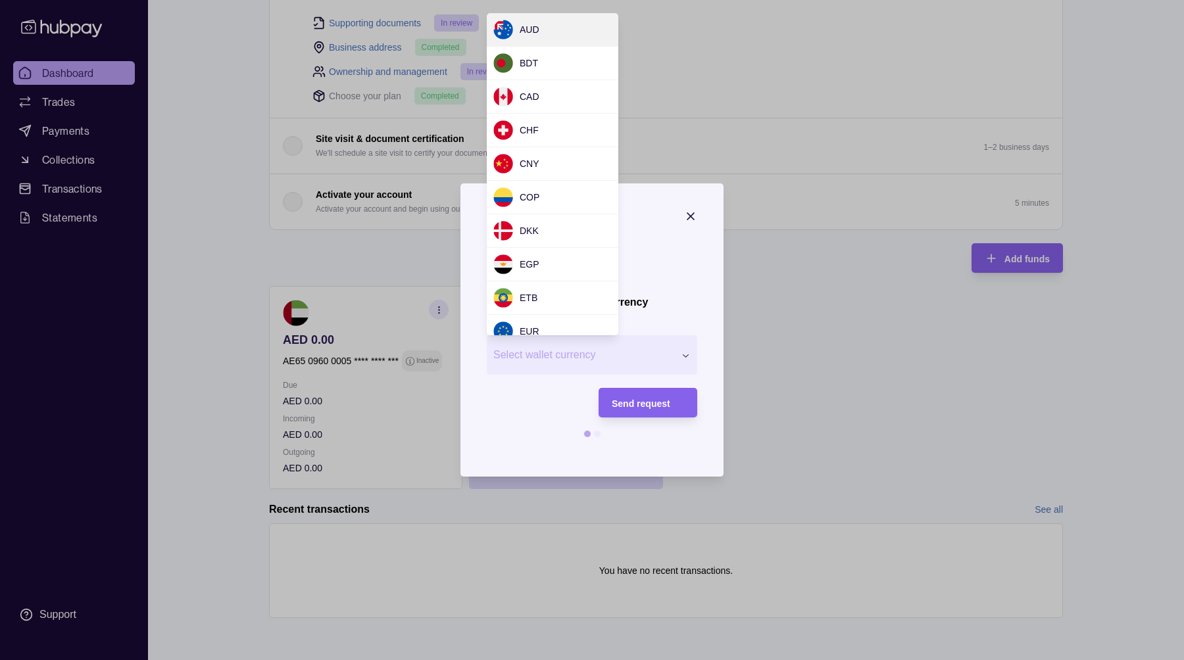
click at [536, 660] on div "Request new currency Wallet * Select wallet currency *** *** *** *** *** *** **…" at bounding box center [592, 660] width 1184 height 0
click at [670, 660] on div "Request new currency Wallet * DKK *** *** *** *** *** *** *** *** *** *** *** *…" at bounding box center [592, 660] width 1184 height 0
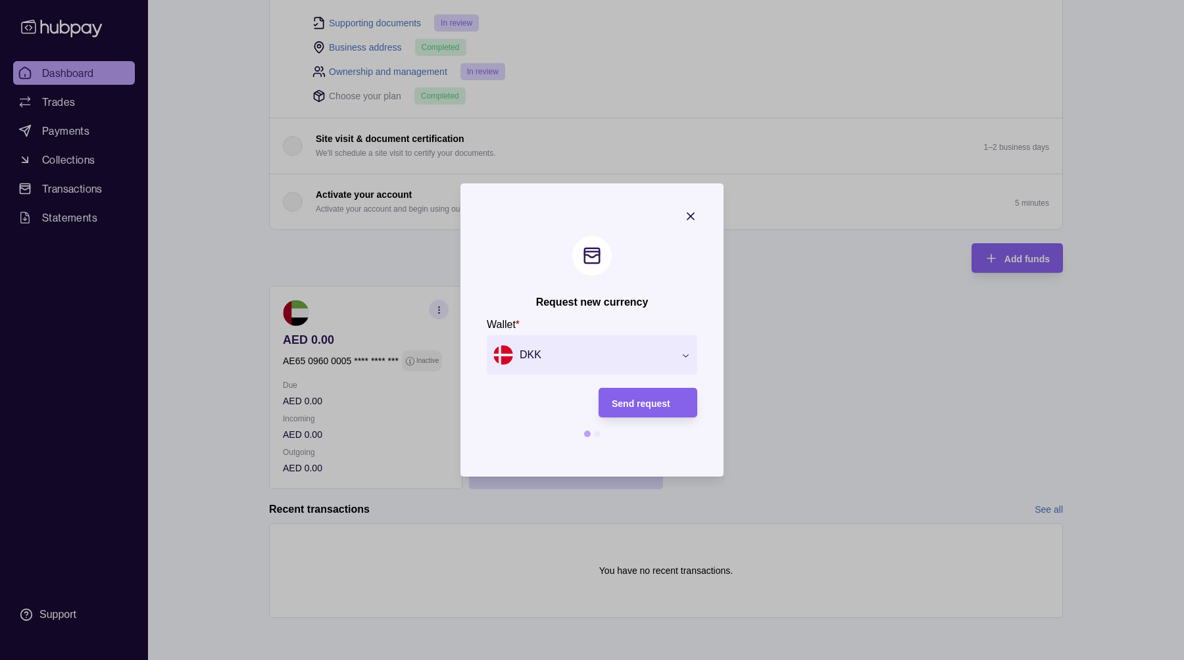
click at [670, 660] on div "Request new currency Wallet * DKK *** *** *** *** *** *** *** *** *** *** *** *…" at bounding box center [592, 660] width 1184 height 0
click at [694, 217] on icon "button" at bounding box center [690, 216] width 13 height 13
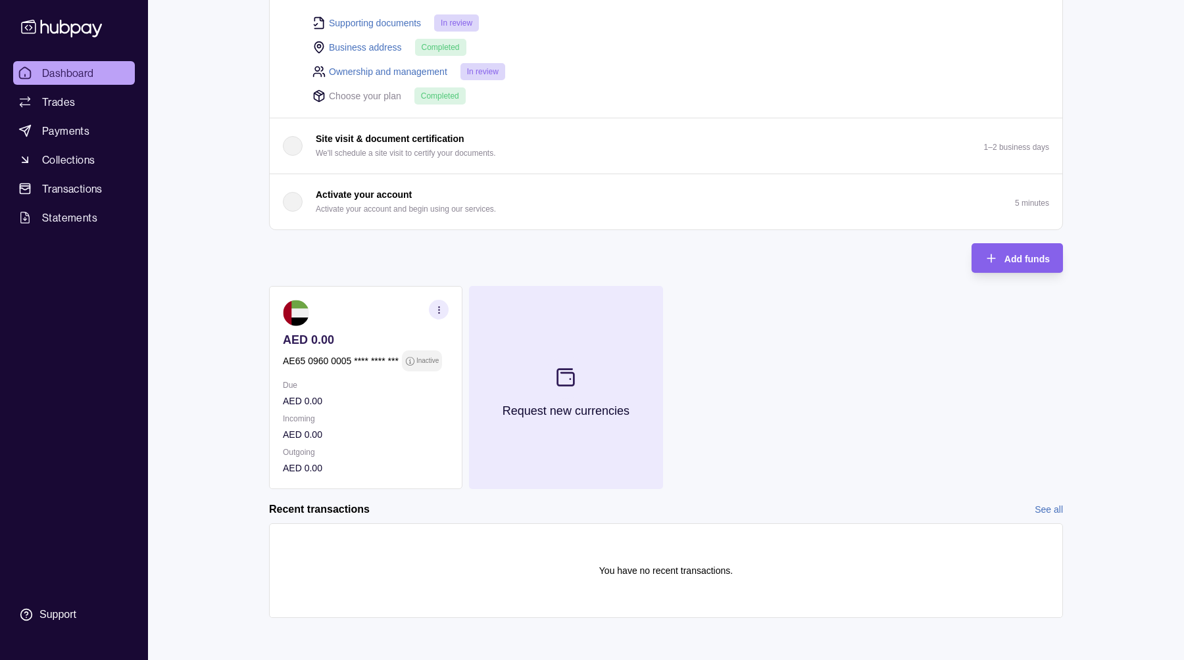
click at [582, 387] on section at bounding box center [565, 377] width 43 height 43
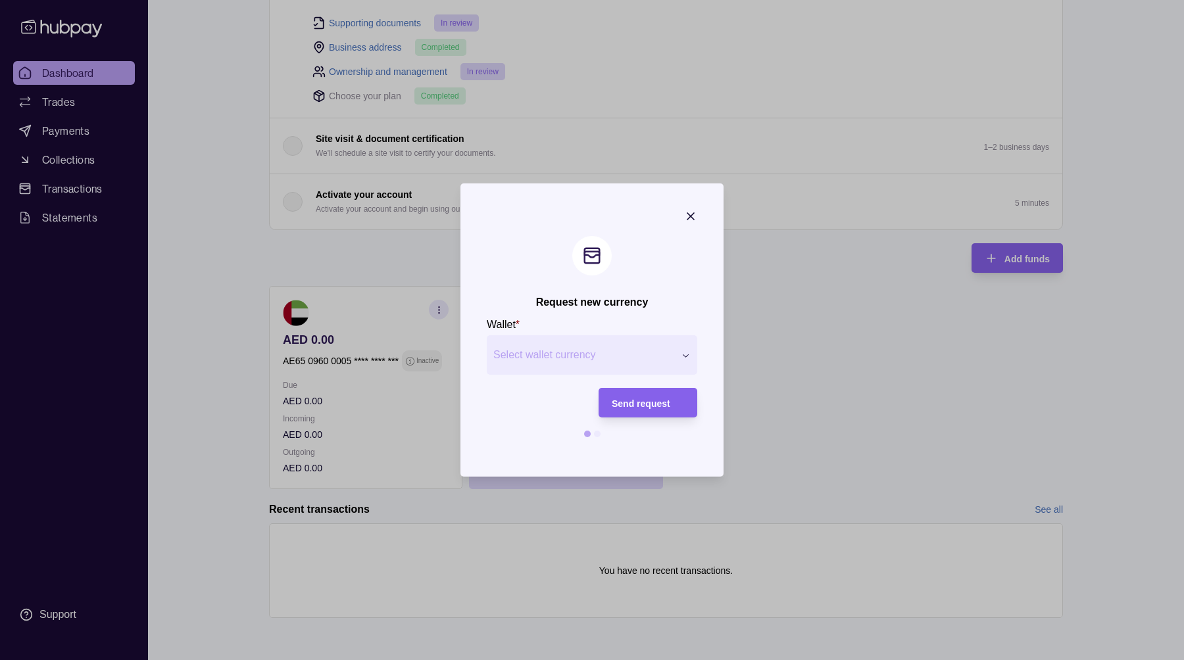
click at [550, 660] on div "Request new currency Wallet * Select wallet currency *** *** *** *** *** *** **…" at bounding box center [592, 660] width 1184 height 0
click at [632, 399] on span "Send request" at bounding box center [641, 403] width 59 height 11
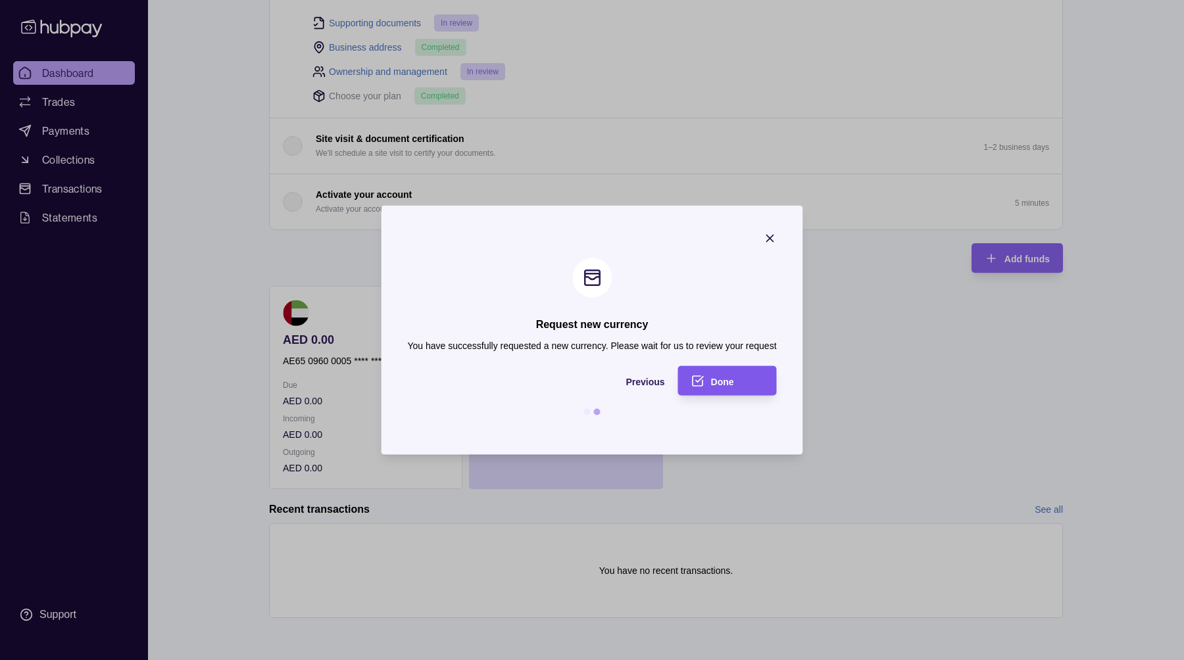
click at [730, 380] on span "Done" at bounding box center [722, 381] width 23 height 11
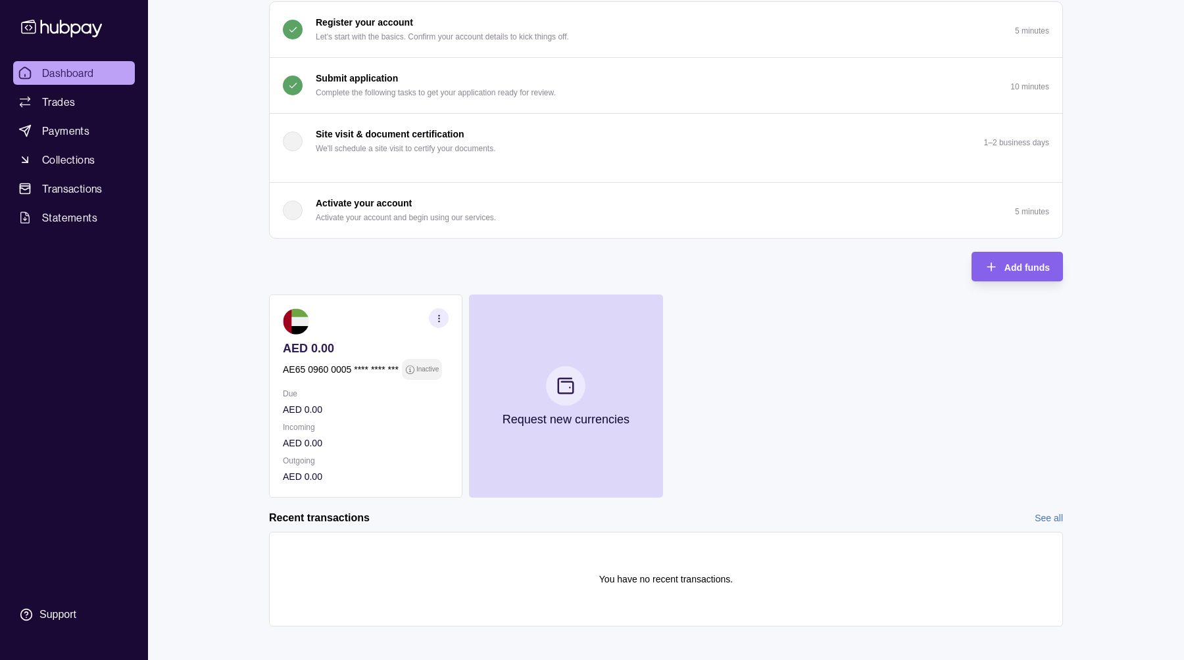
scroll to position [138, 0]
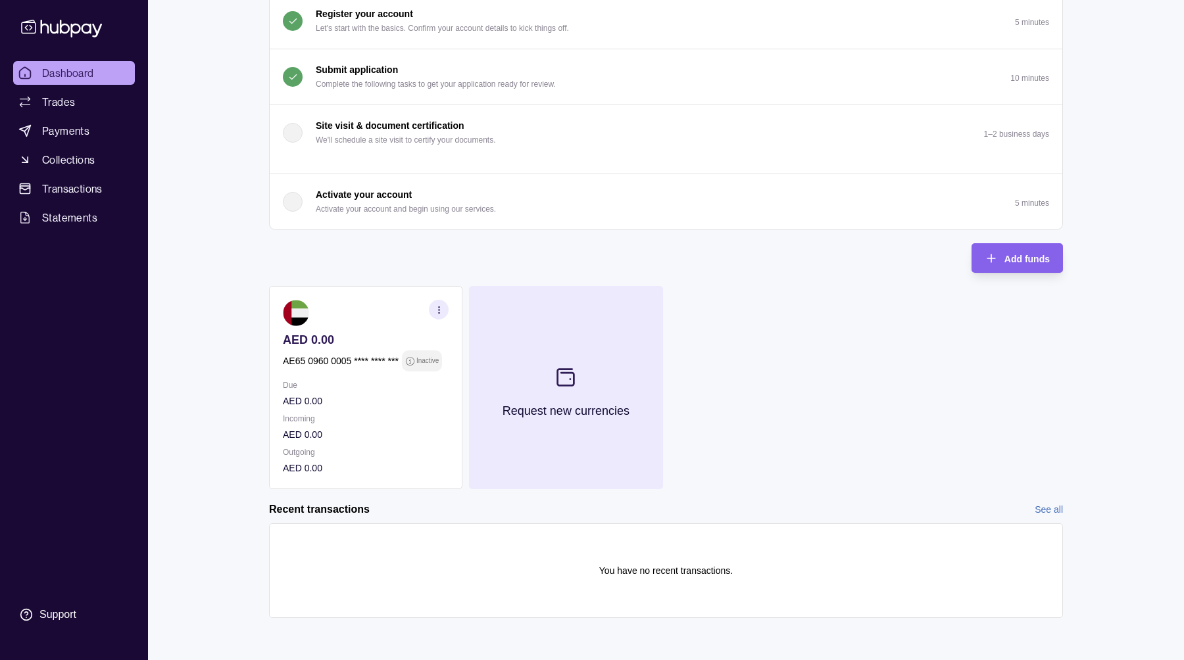
click at [567, 414] on p "Request new currencies" at bounding box center [565, 411] width 127 height 14
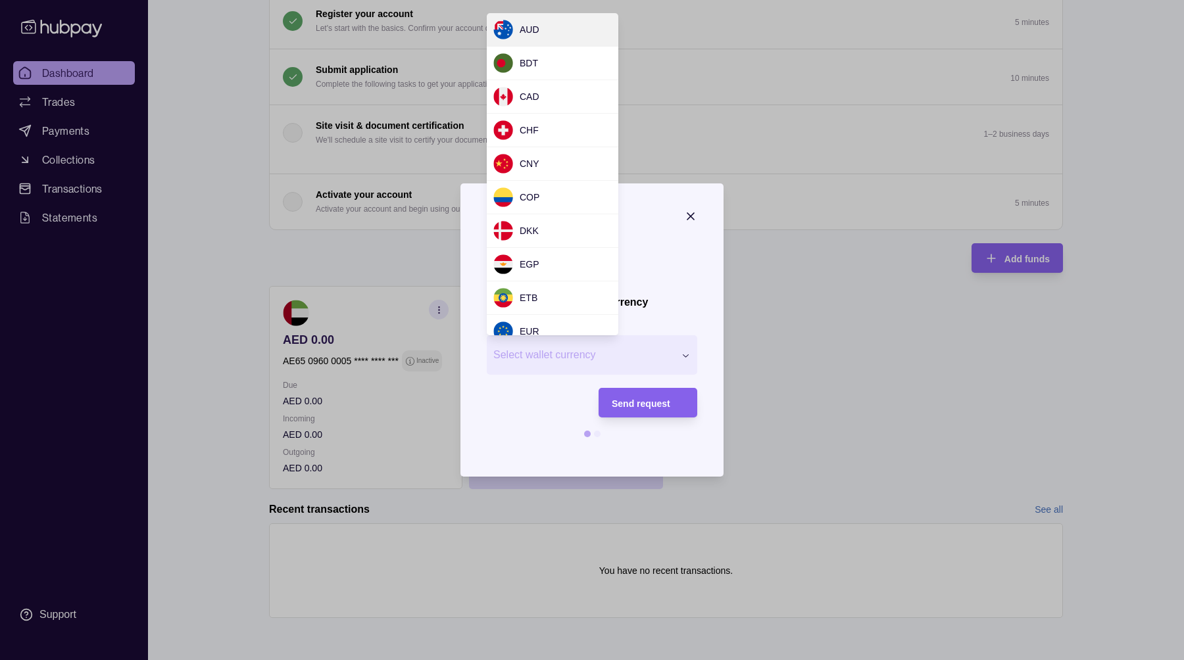
click at [571, 660] on div "Request new currency Wallet * Select wallet currency *** *** *** *** *** *** **…" at bounding box center [592, 660] width 1184 height 0
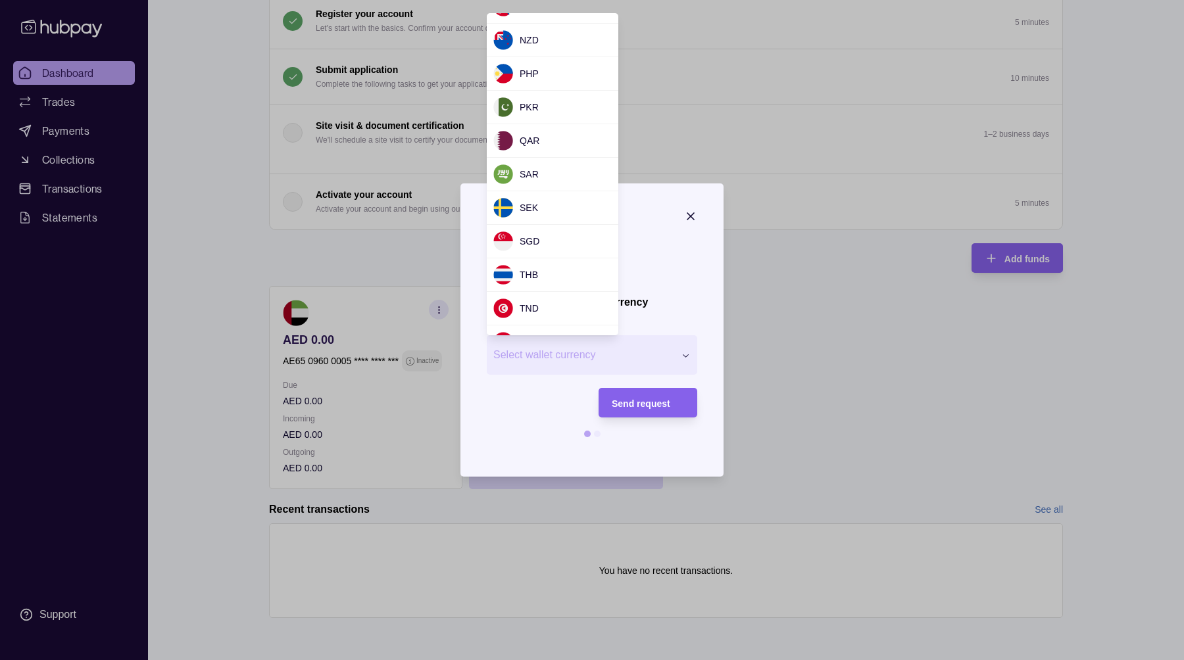
scroll to position [1130, 0]
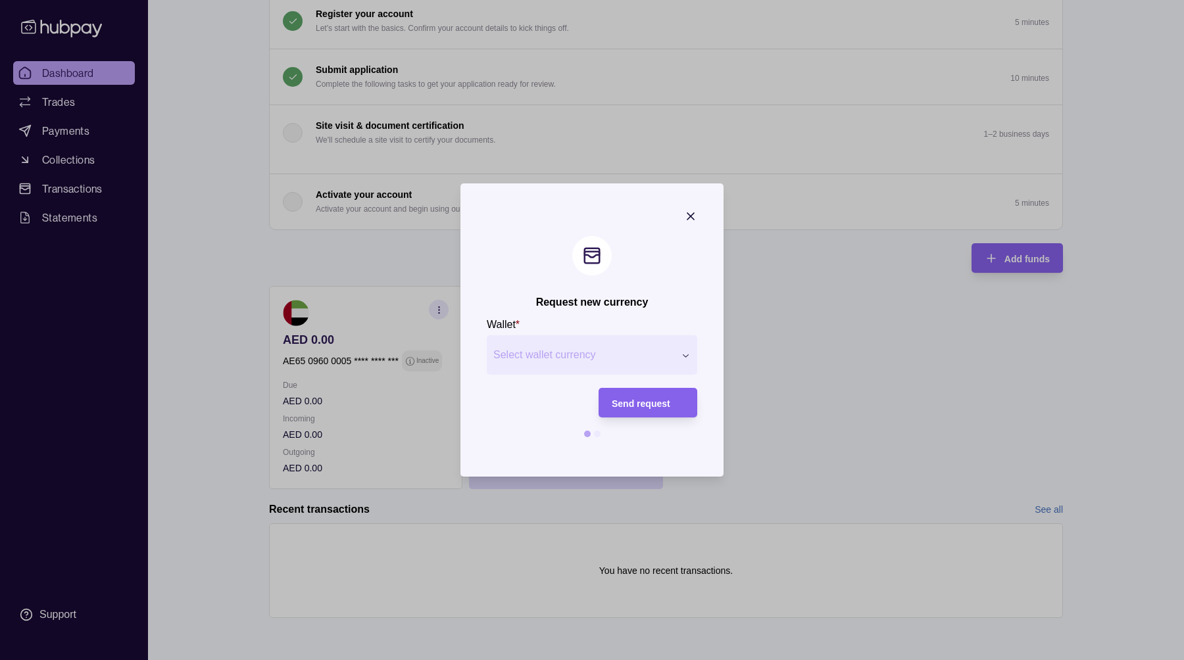
click at [694, 214] on icon "button" at bounding box center [690, 216] width 13 height 13
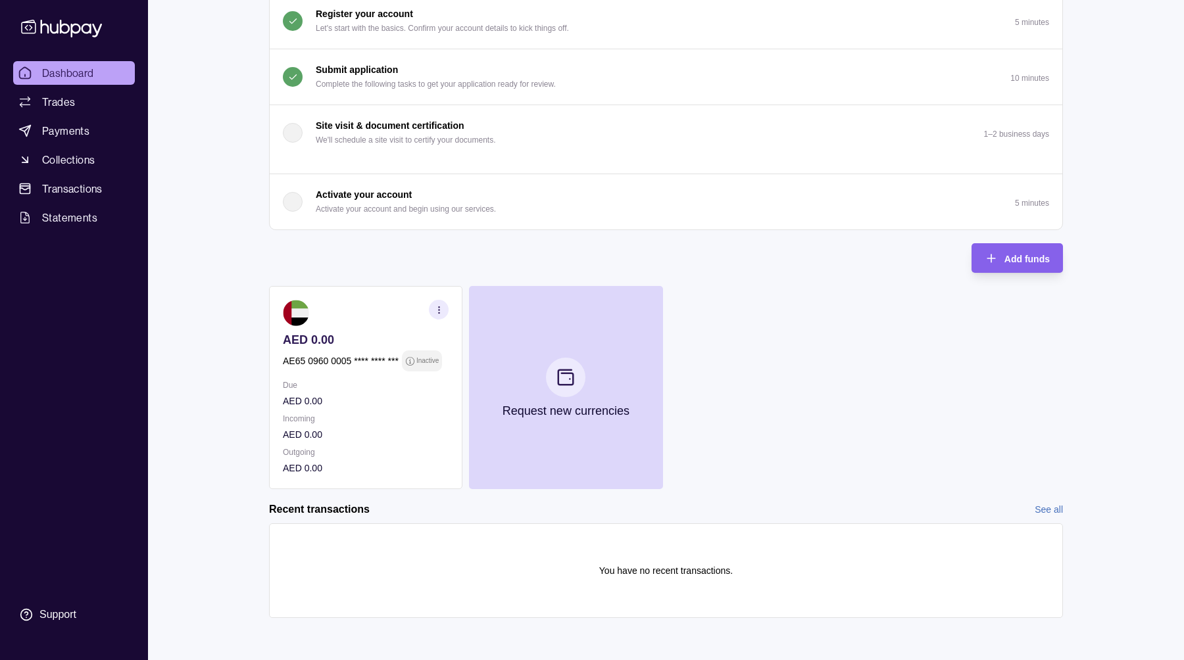
click at [368, 96] on button "Submit application Complete the following tasks to get your application ready f…" at bounding box center [666, 76] width 792 height 55
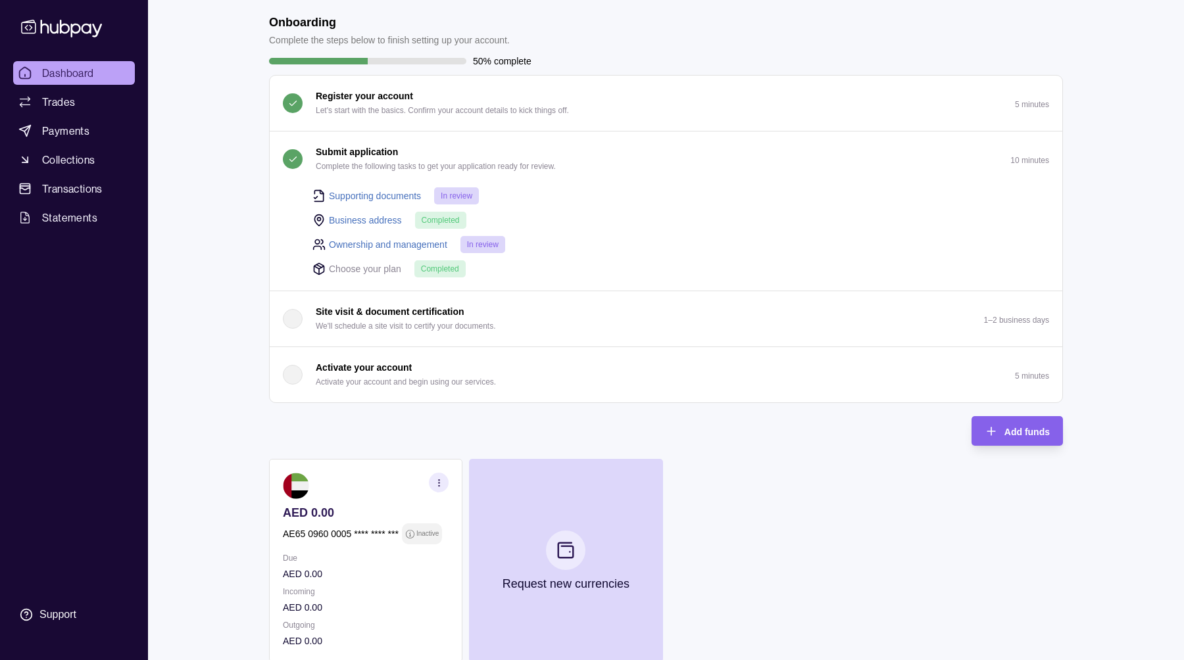
scroll to position [54, 0]
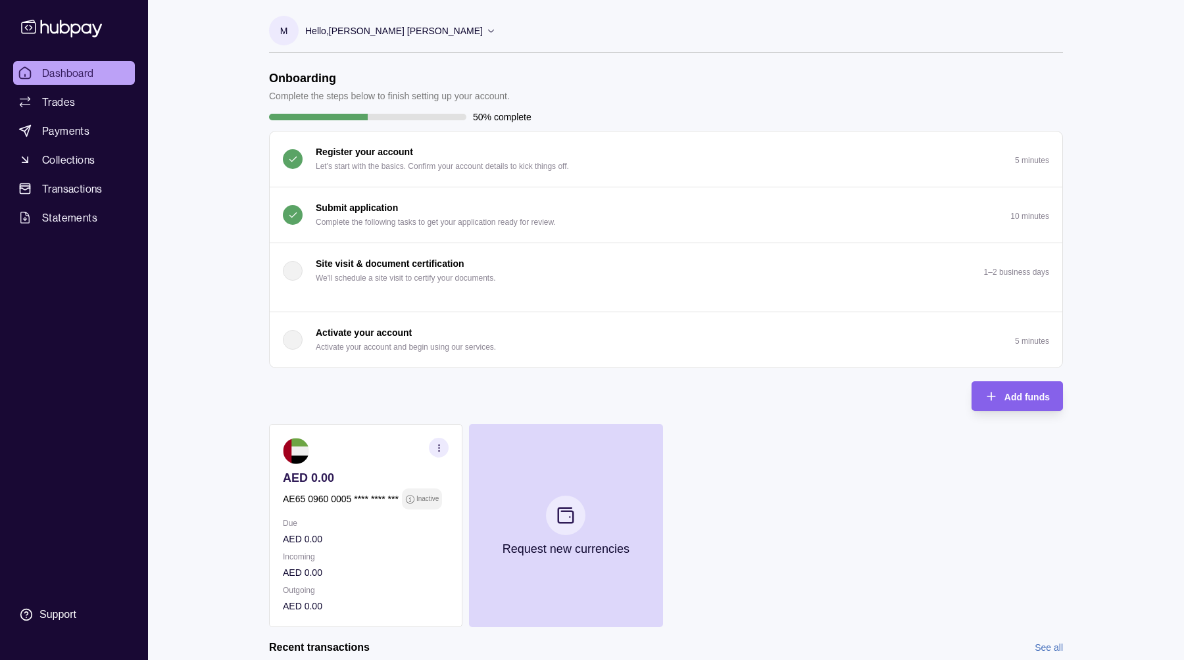
click at [458, 217] on p "Complete the following tasks to get your application ready for review." at bounding box center [436, 222] width 240 height 14
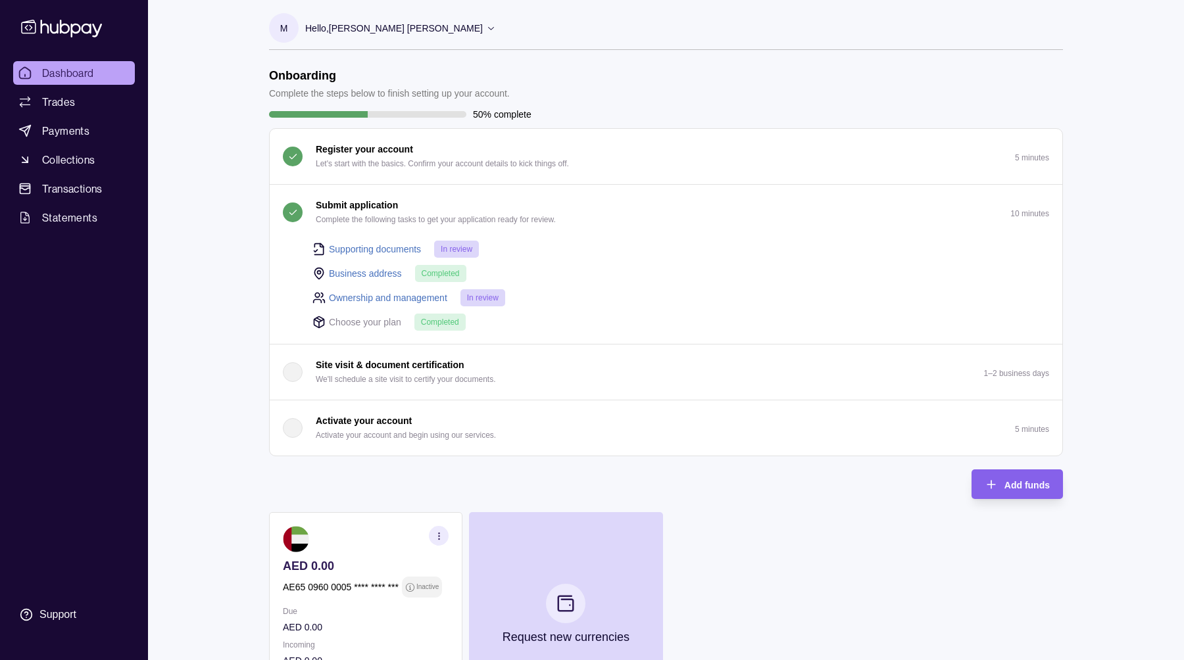
scroll to position [4, 0]
click at [467, 242] on p "In review" at bounding box center [457, 248] width 32 height 14
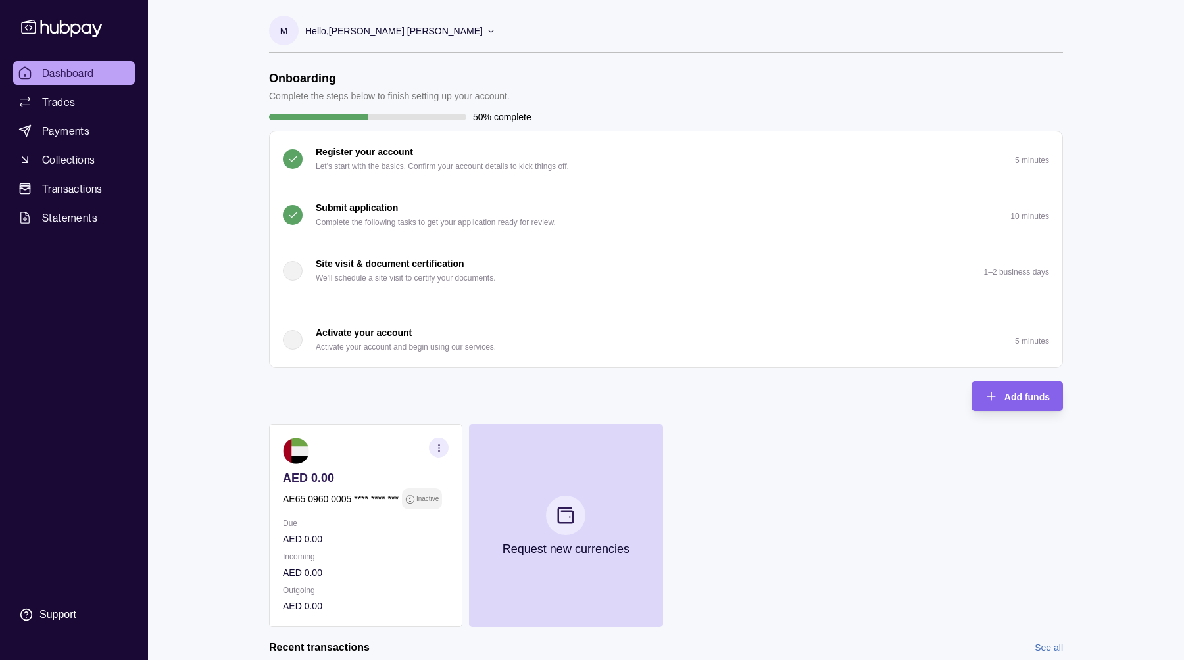
scroll to position [3, 0]
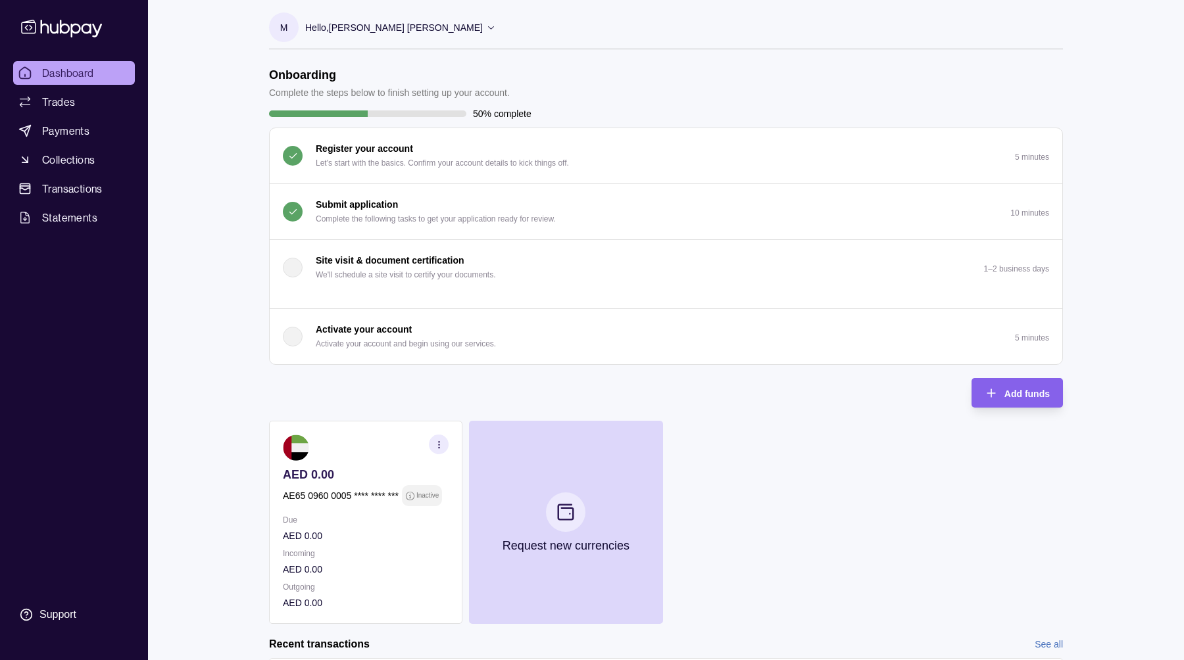
click at [370, 189] on button "Submit application Complete the following tasks to get your application ready f…" at bounding box center [666, 211] width 792 height 55
